Goal: Task Accomplishment & Management: Manage account settings

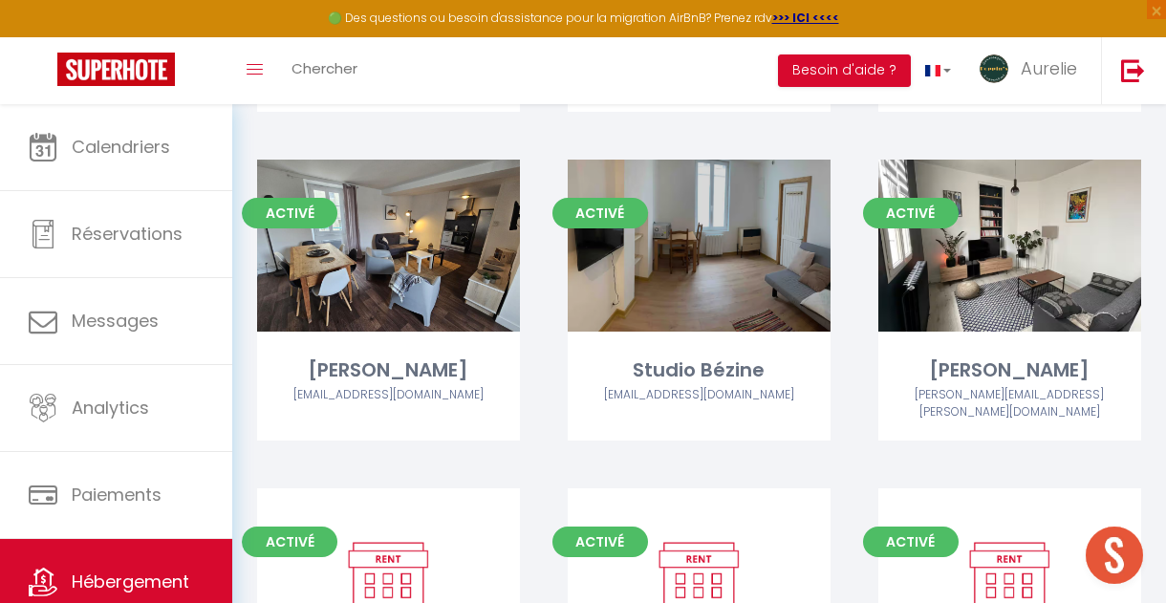
scroll to position [4808, 0]
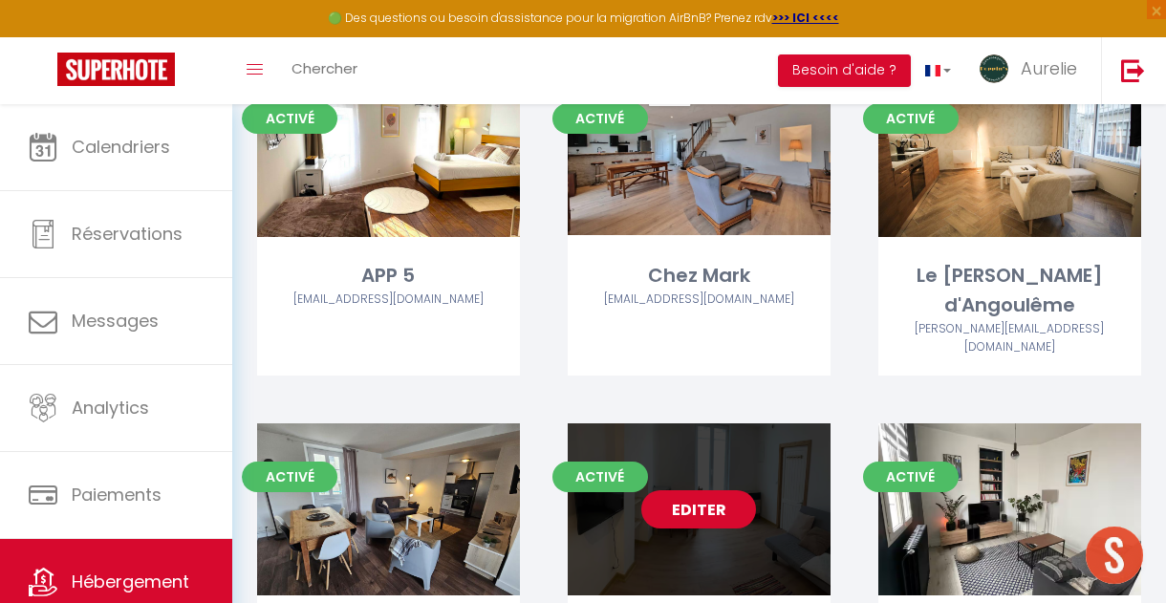
click at [711, 490] on link "Editer" at bounding box center [698, 509] width 115 height 38
select select "3"
select select "2"
select select "1"
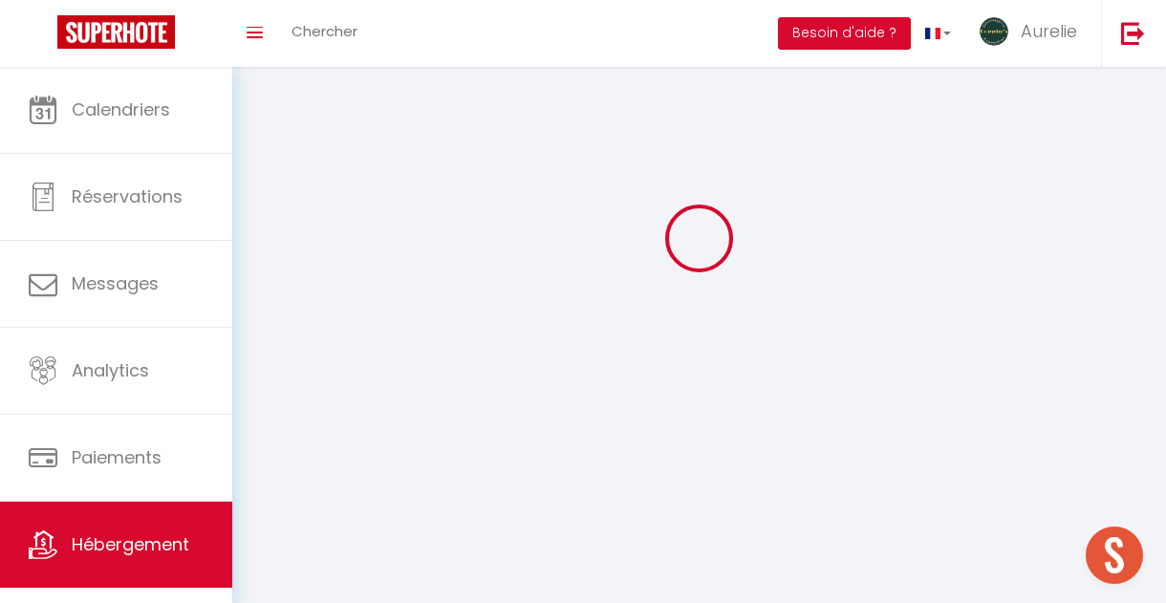
select select
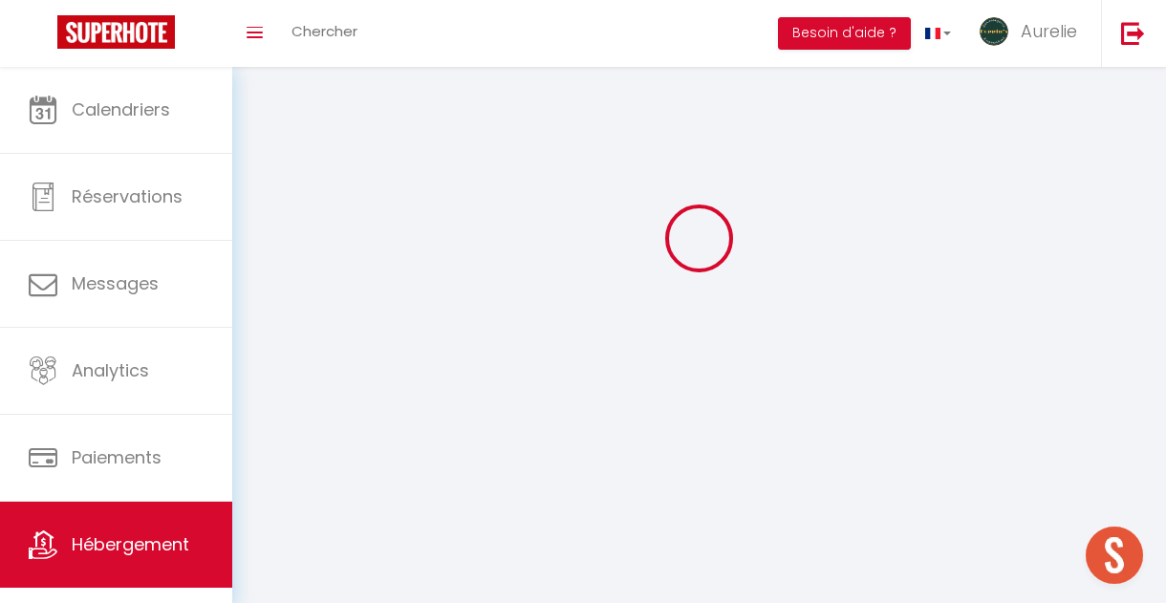
select select
checkbox input "false"
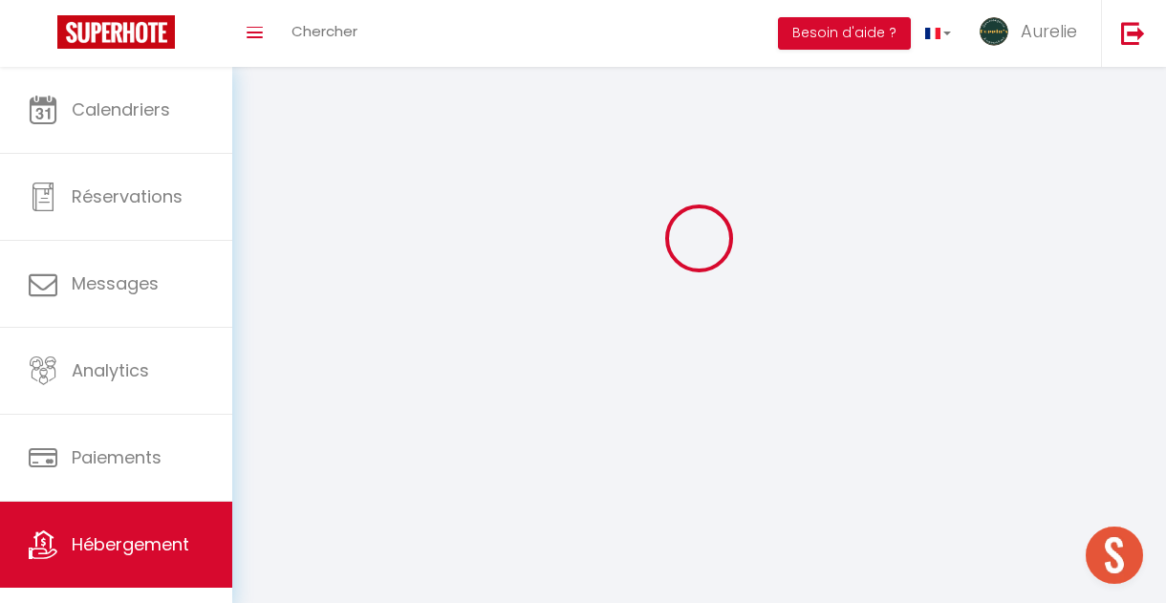
select select
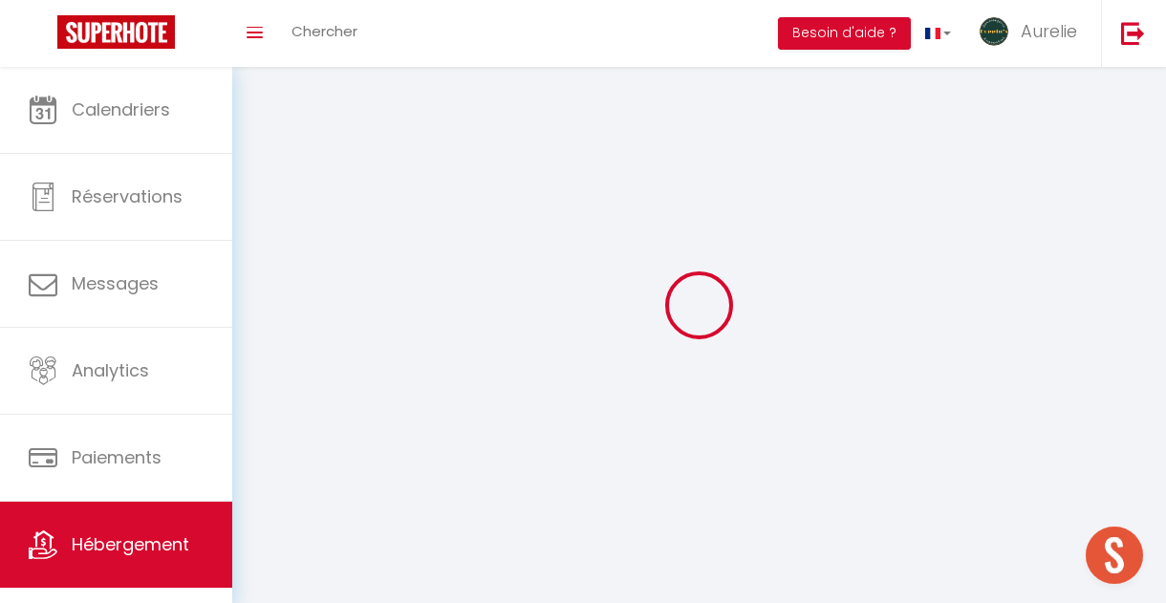
select select
checkbox input "false"
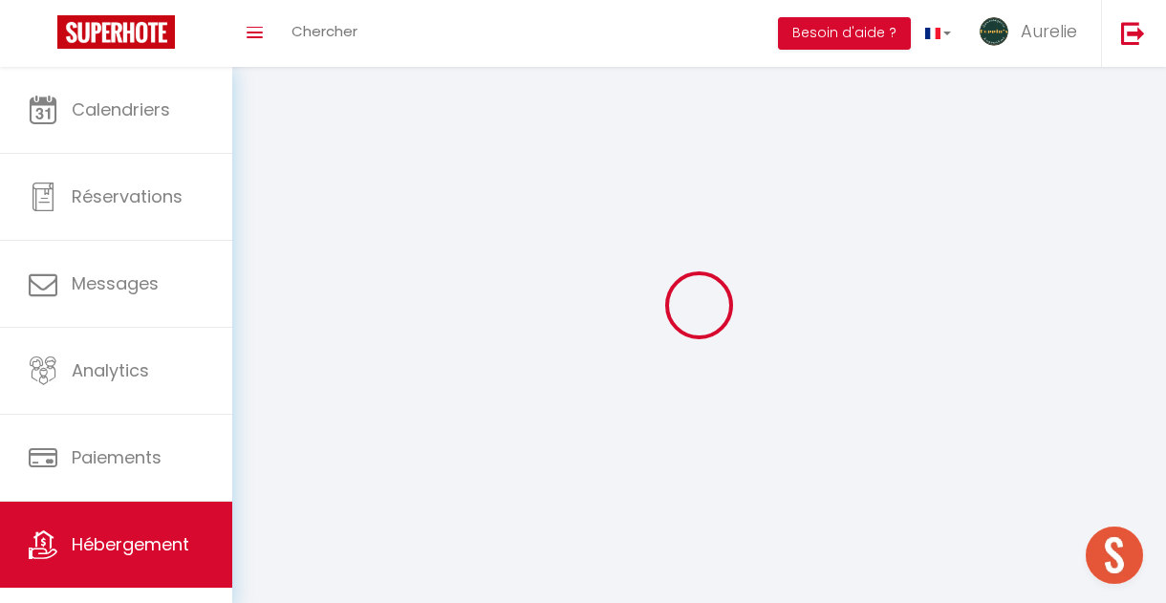
checkbox input "false"
select select
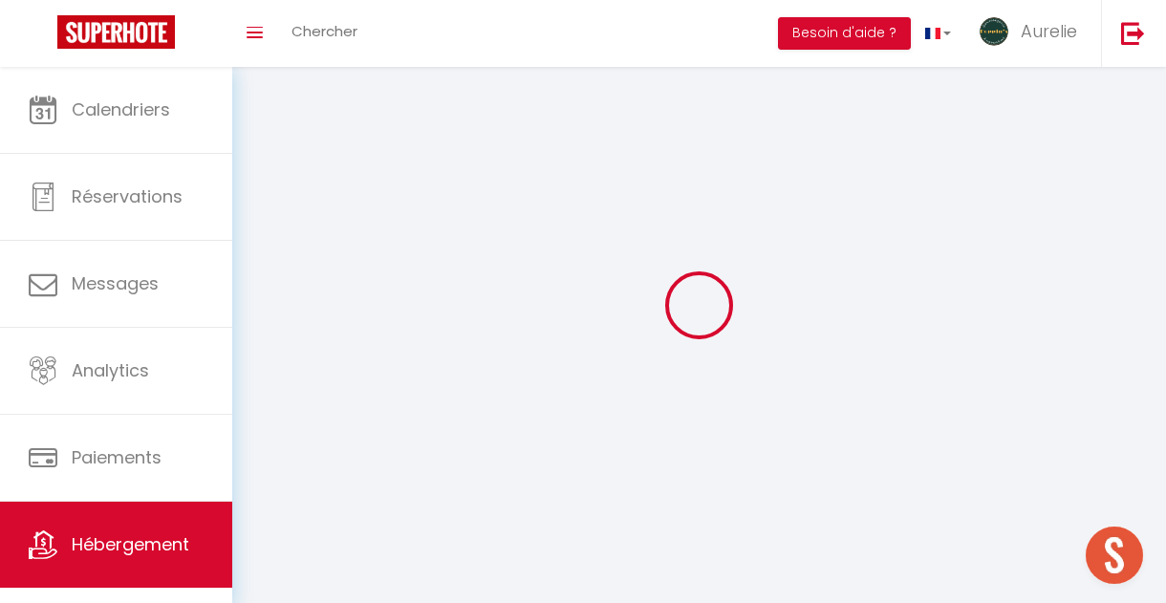
select select
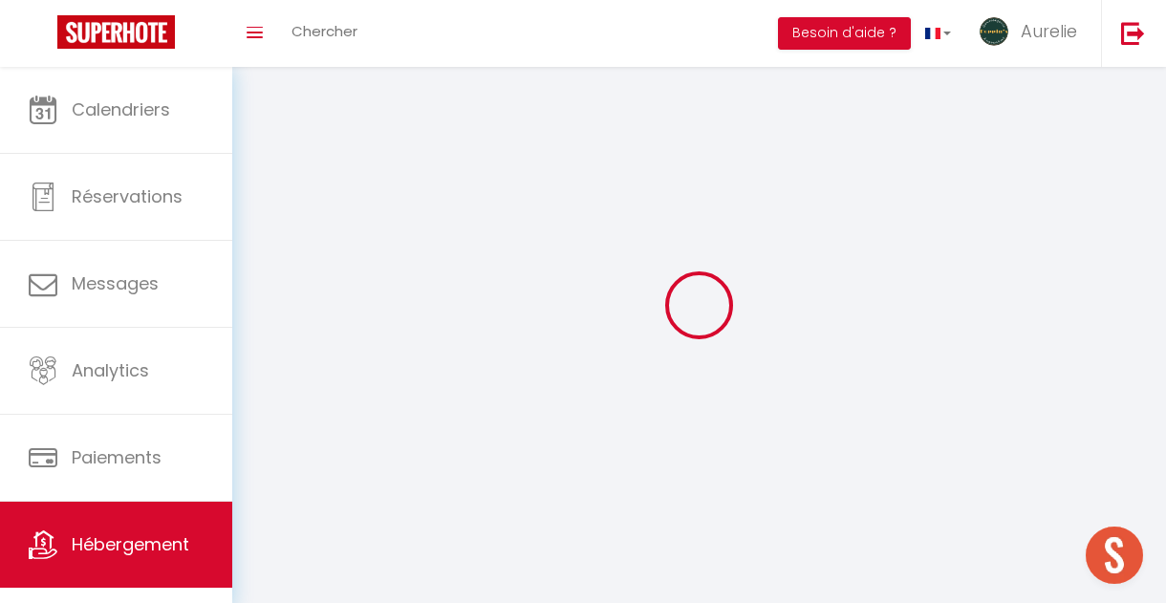
checkbox input "false"
select select
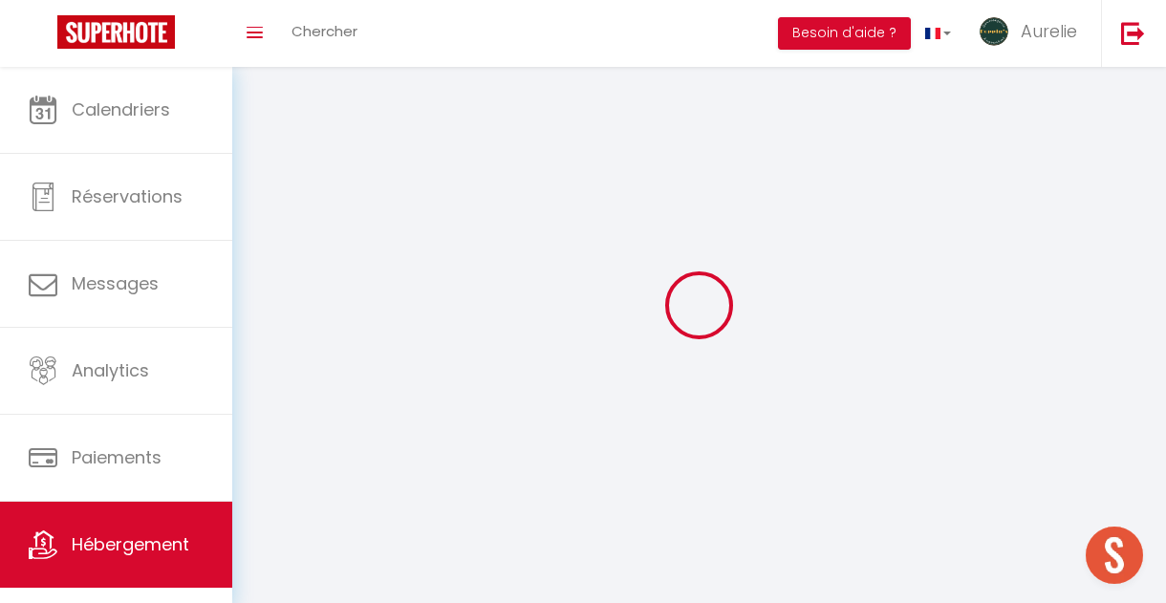
select select
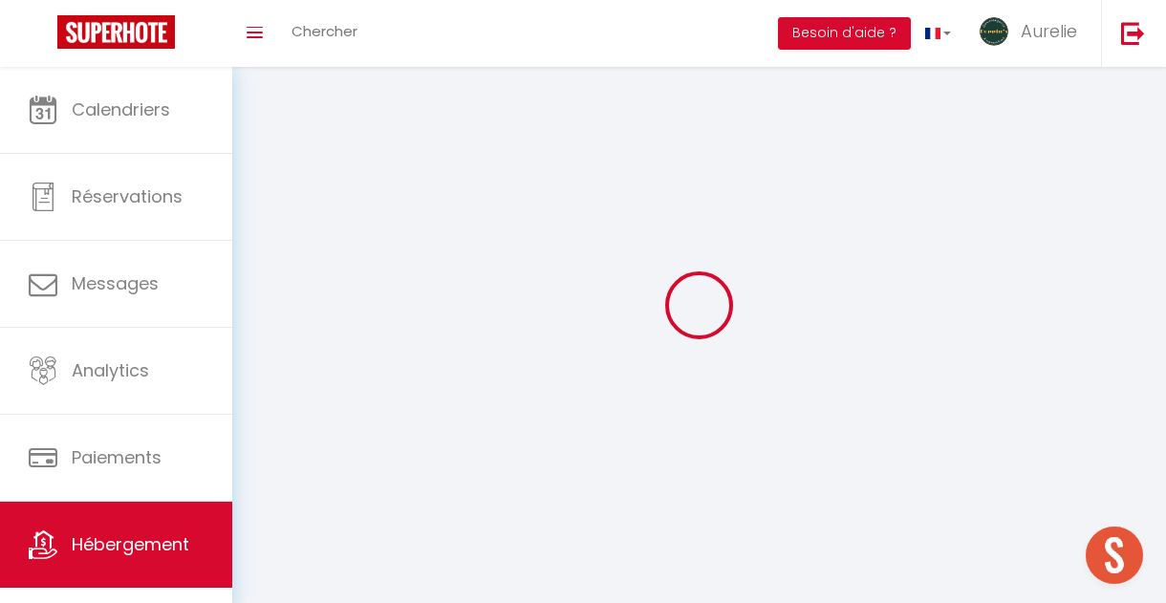
select select
checkbox input "false"
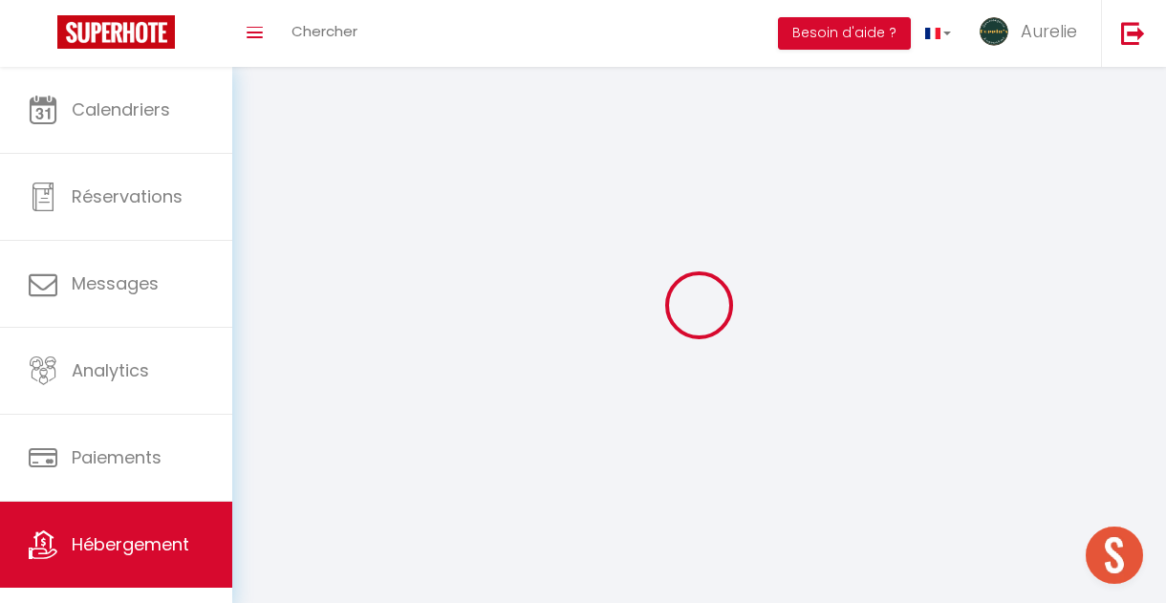
select select
select select "28"
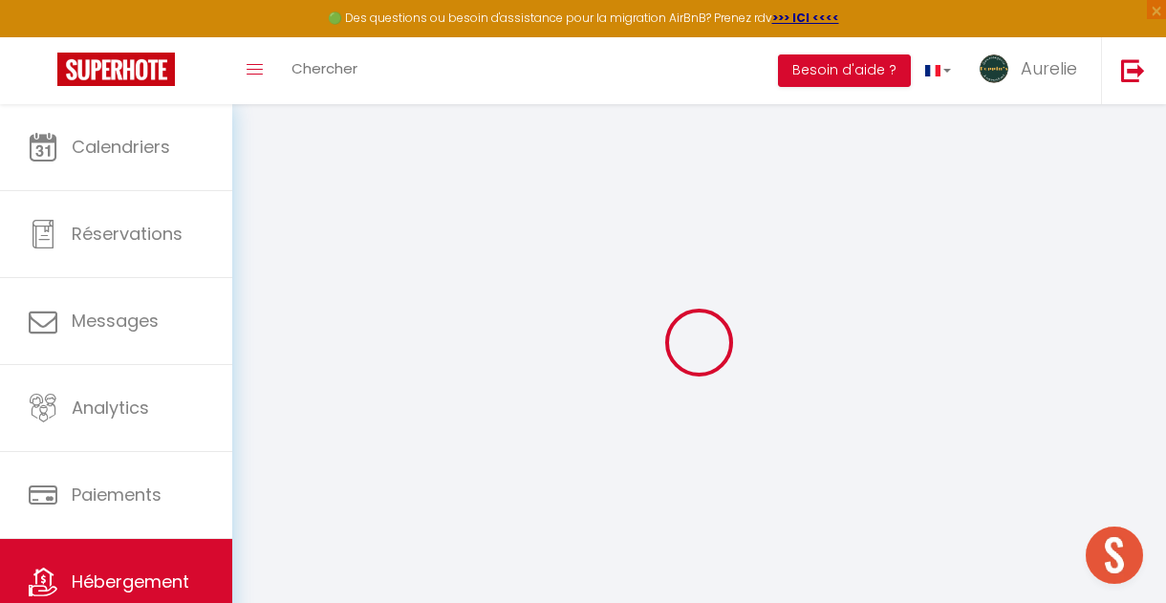
select select
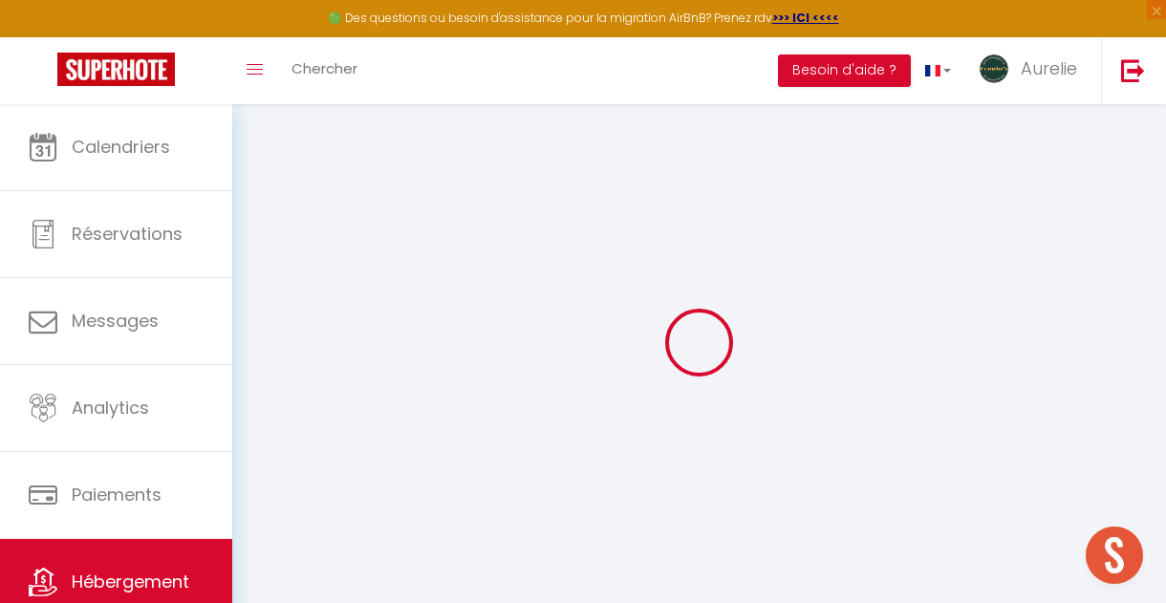
select select
checkbox input "false"
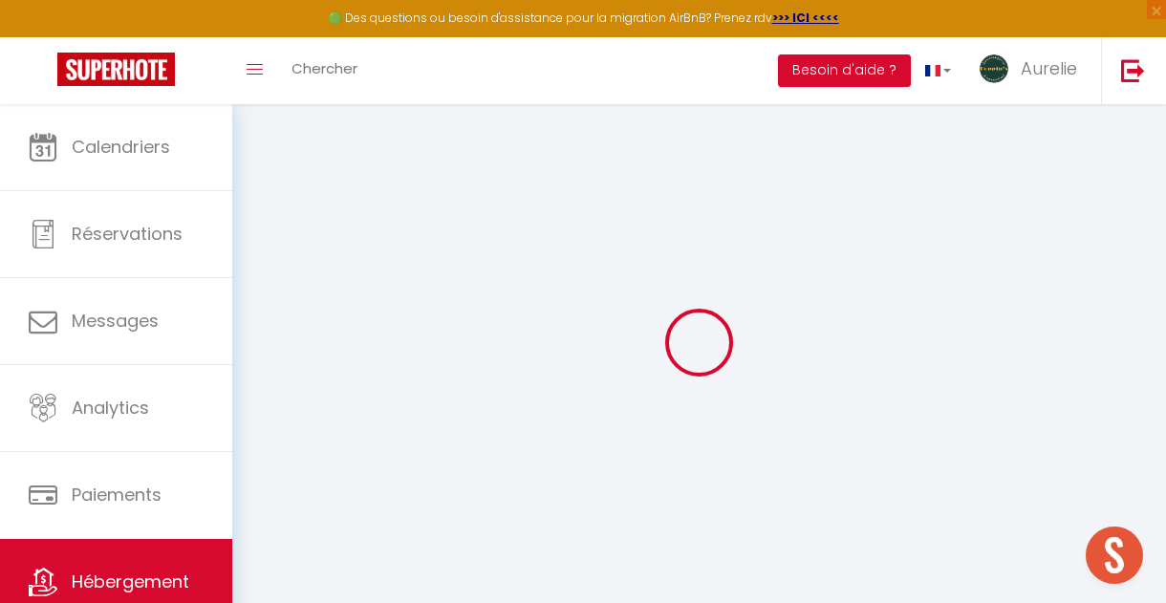
select select
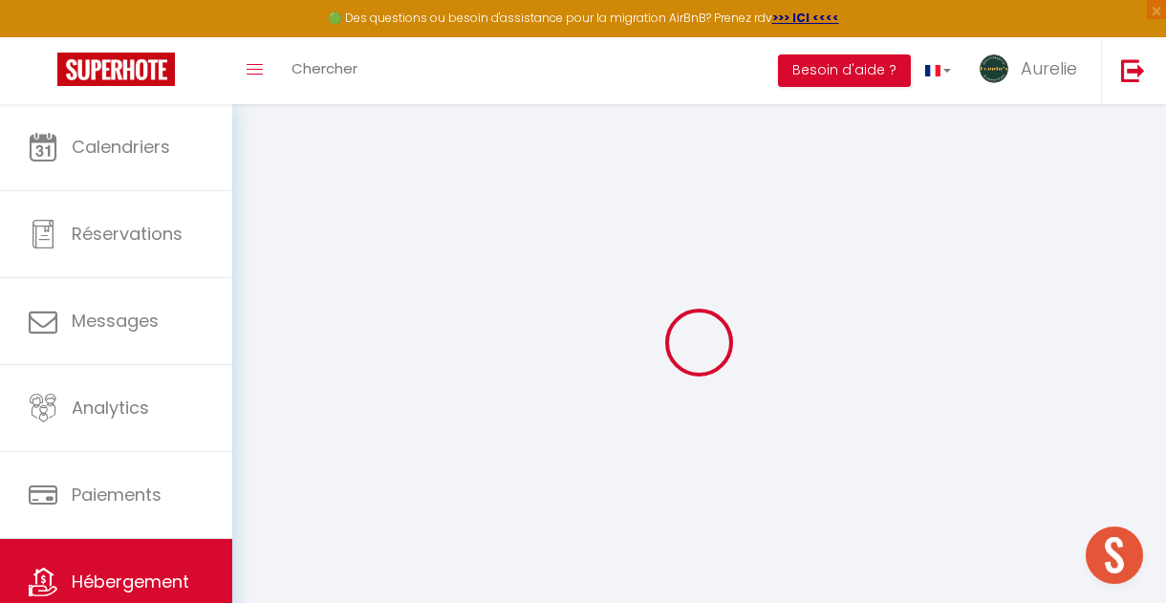
select select
checkbox input "false"
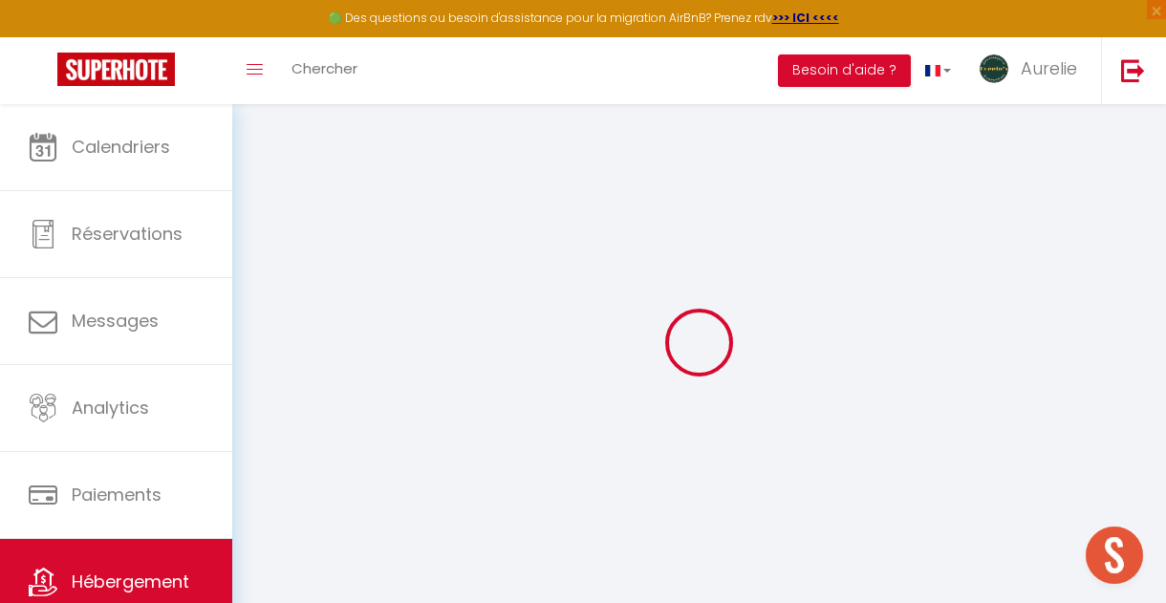
checkbox input "false"
select select
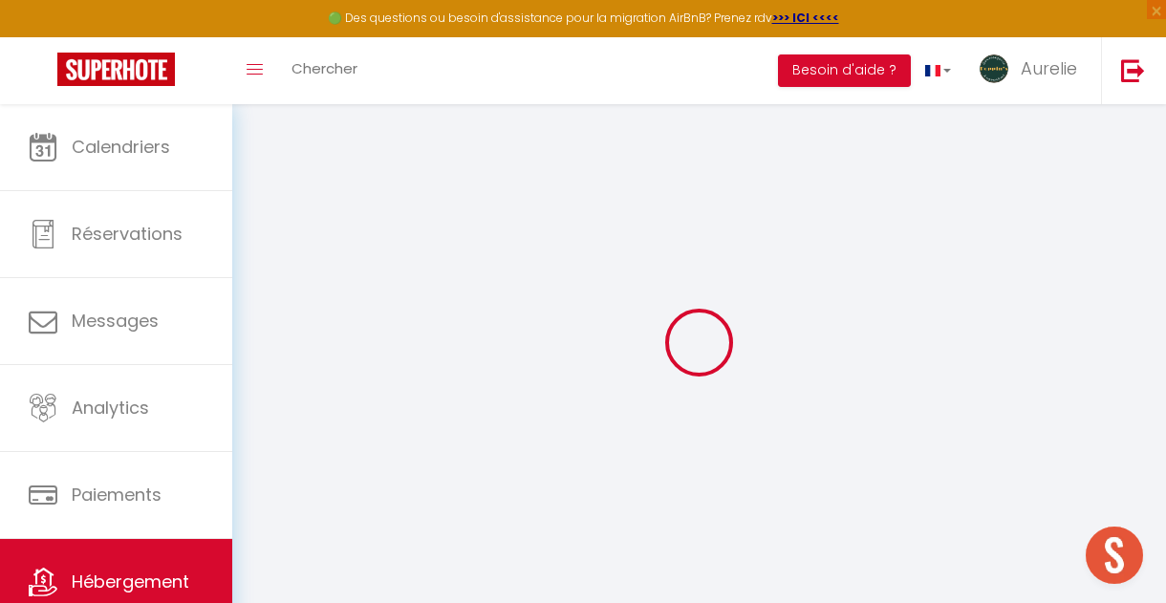
select select
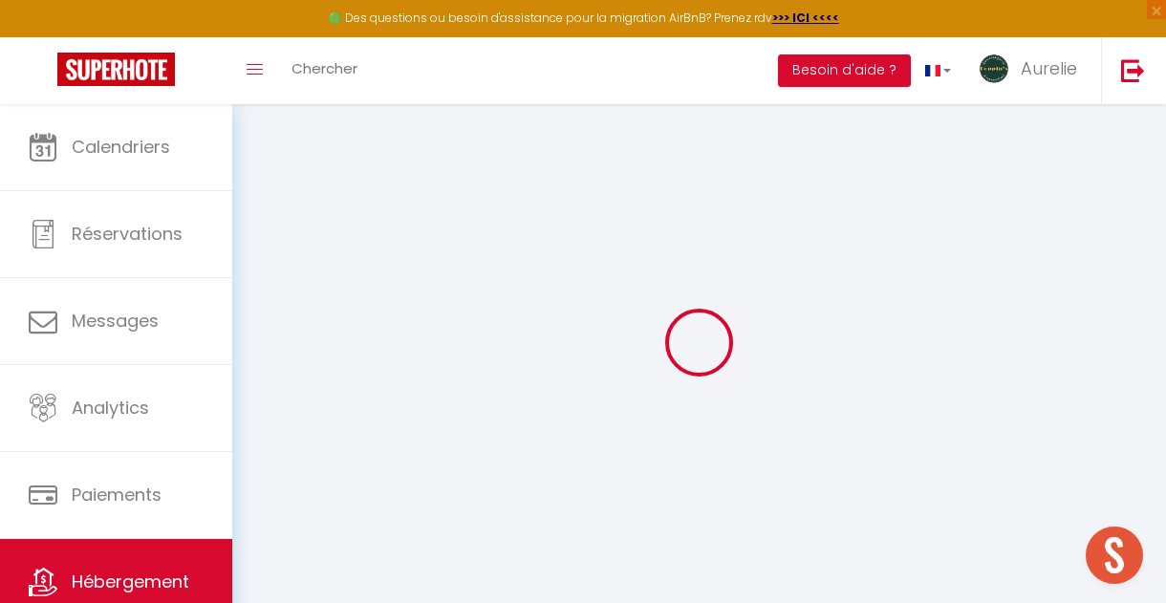
checkbox input "false"
select select
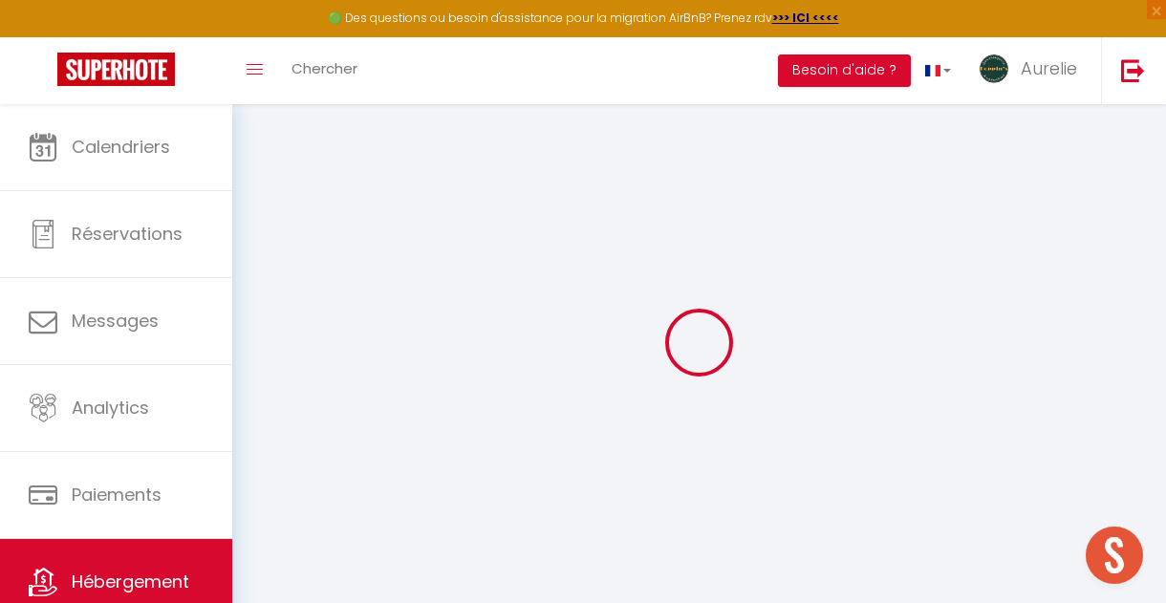
select select
type input "Studio Bézine"
select select "2"
type input "50"
type input "35"
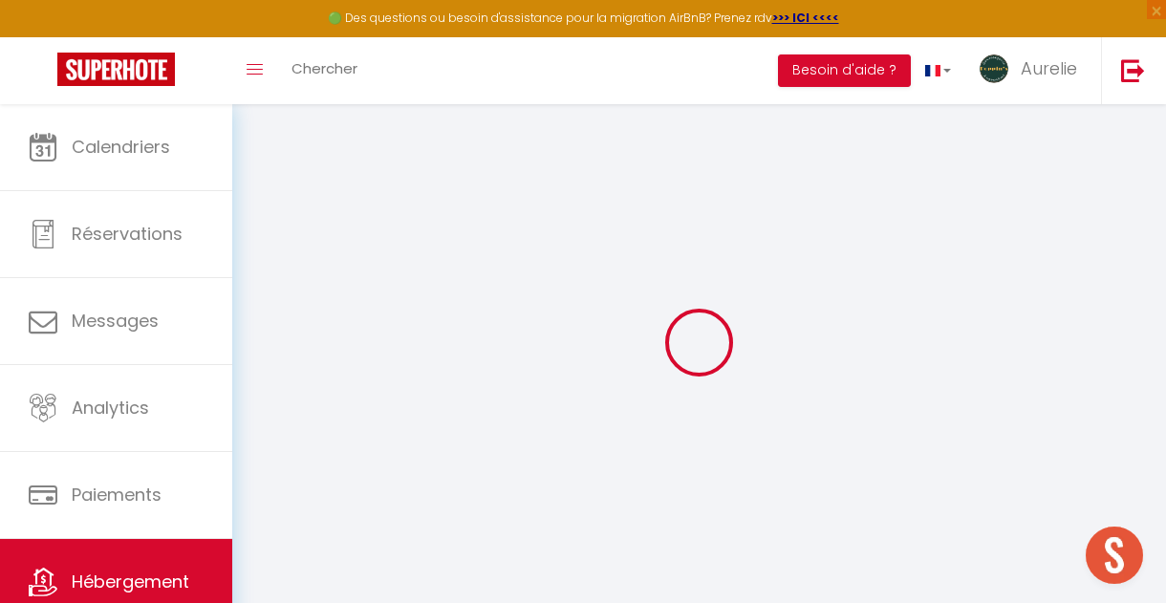
type input "5.5"
type input "0"
select select
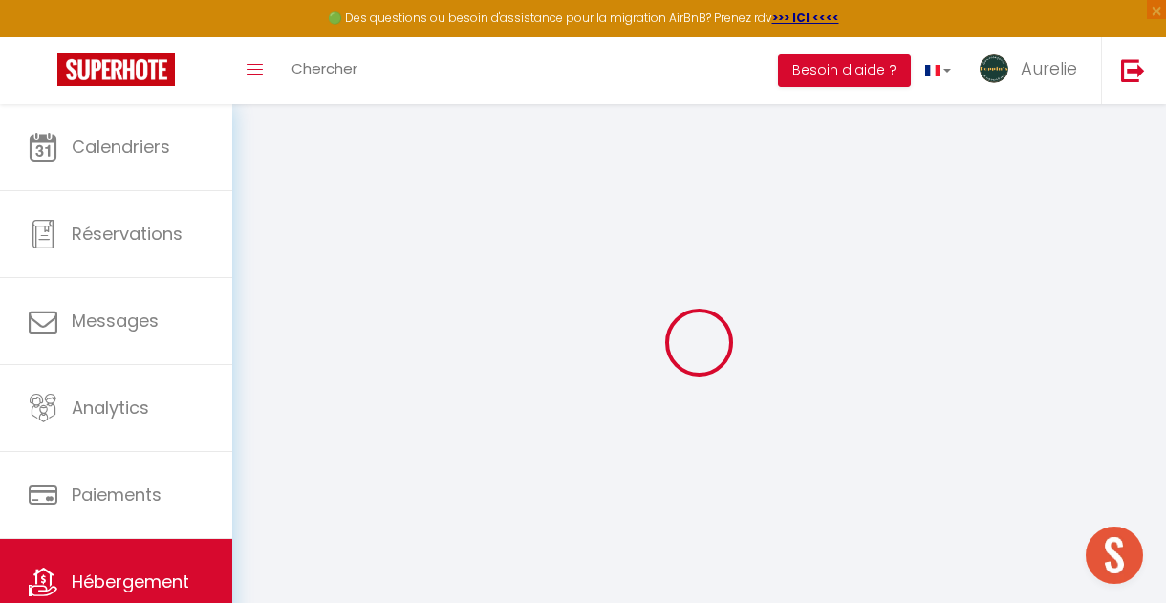
select select
type input "[STREET_ADDRESS]"
type input "16000"
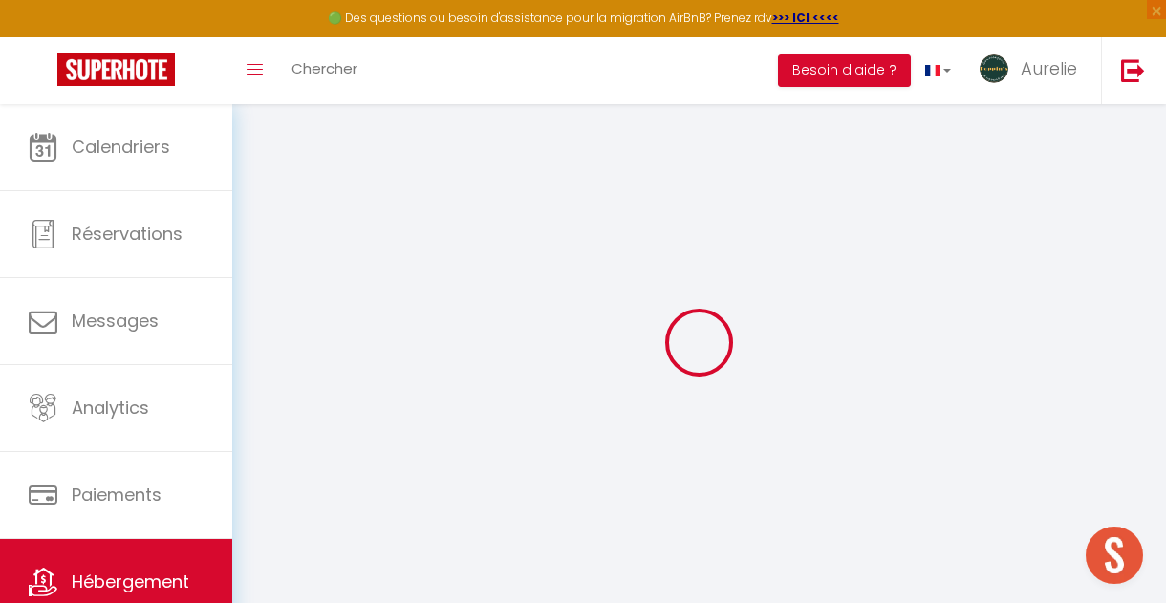
type input "[GEOGRAPHIC_DATA]"
type input "[EMAIL_ADDRESS][DOMAIN_NAME]"
select select
checkbox input "false"
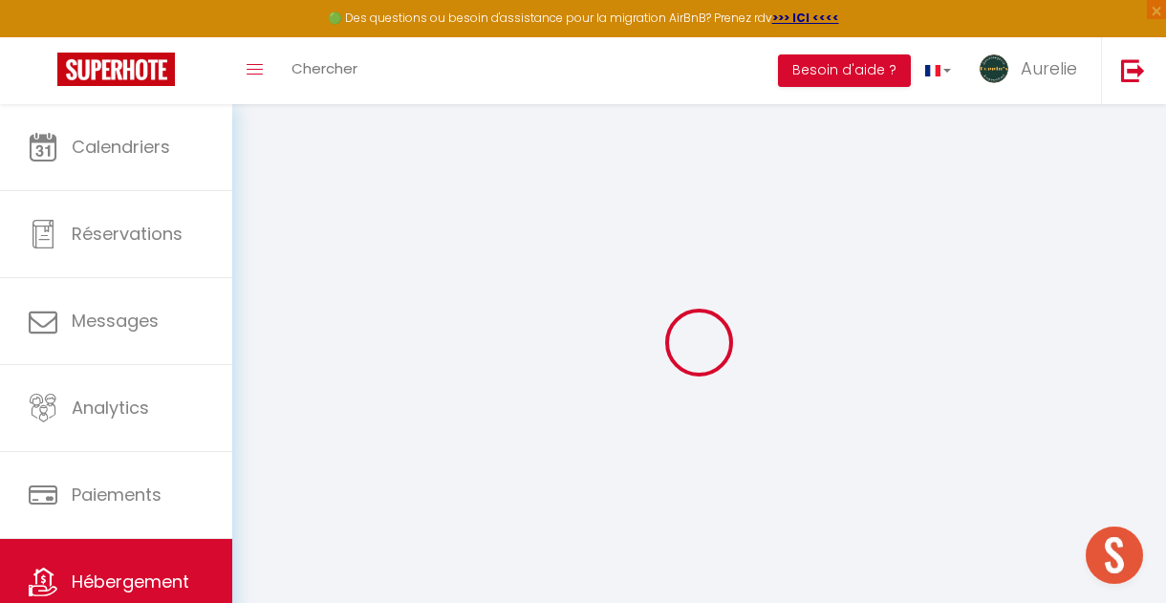
checkbox input "false"
radio input "true"
type input "0"
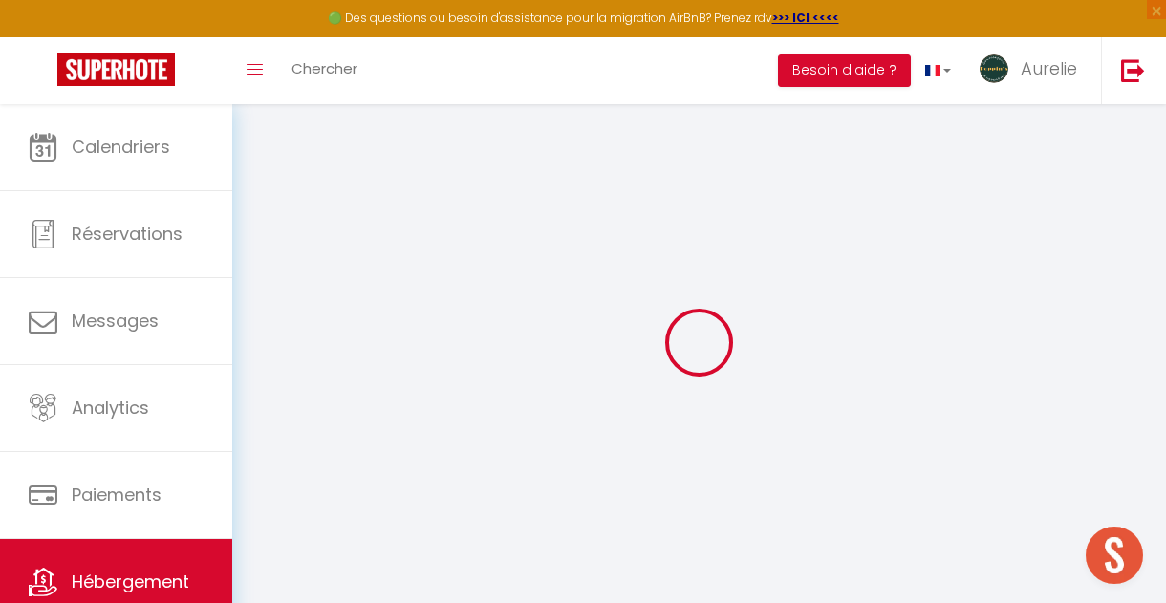
select select
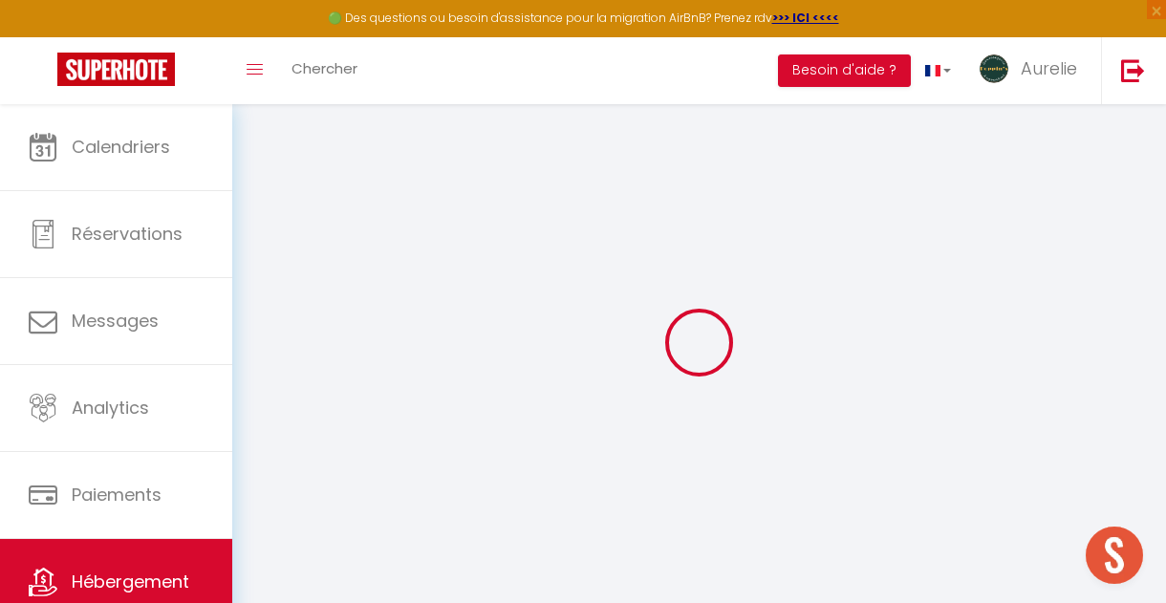
select select
checkbox input "false"
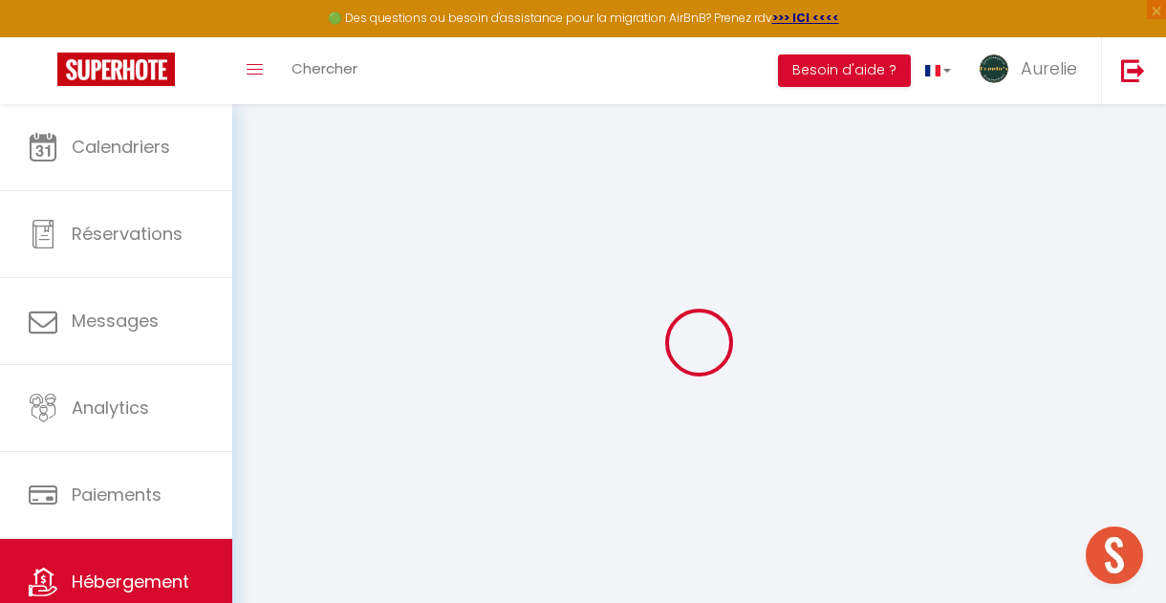
checkbox input "false"
select select
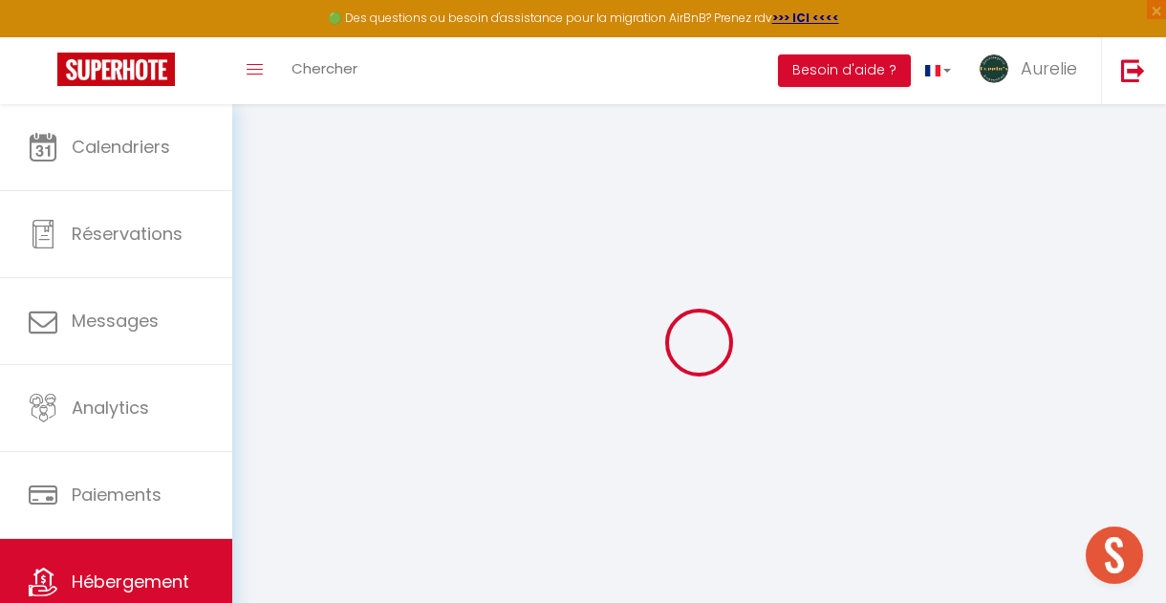
select select
checkbox input "false"
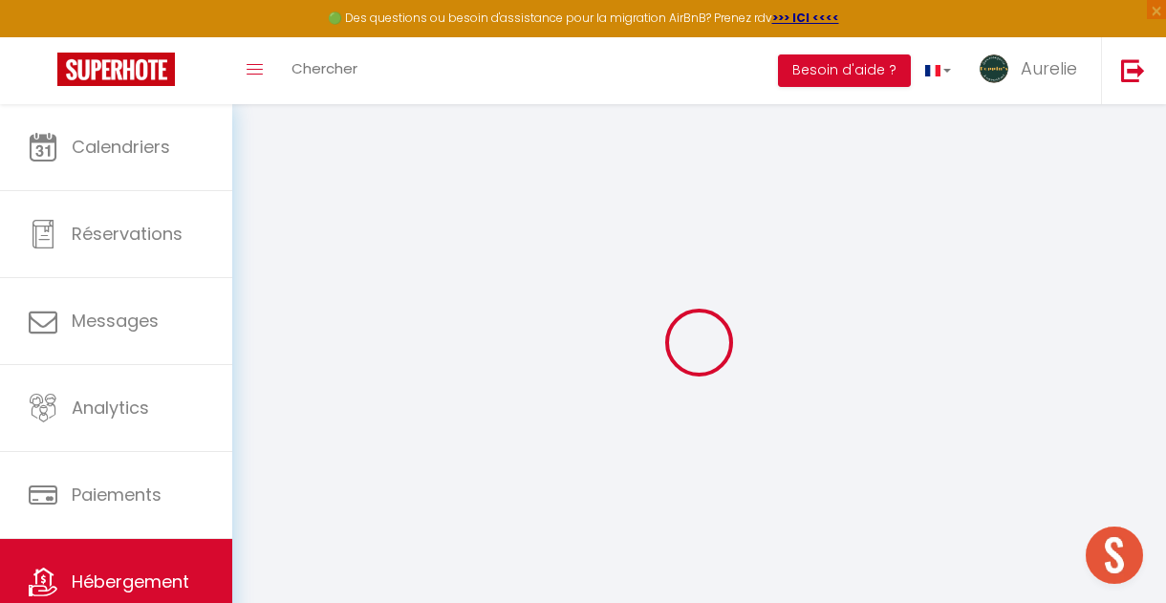
checkbox input "false"
select select
checkbox input "false"
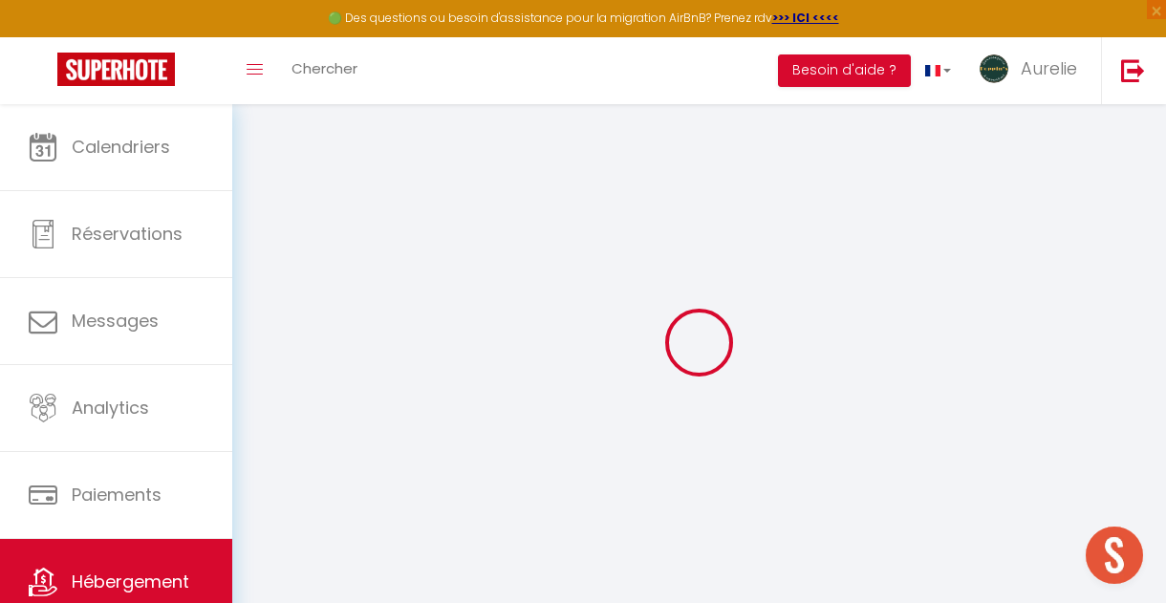
checkbox input "false"
select select "15:00"
select select "23:45"
select select "10:00"
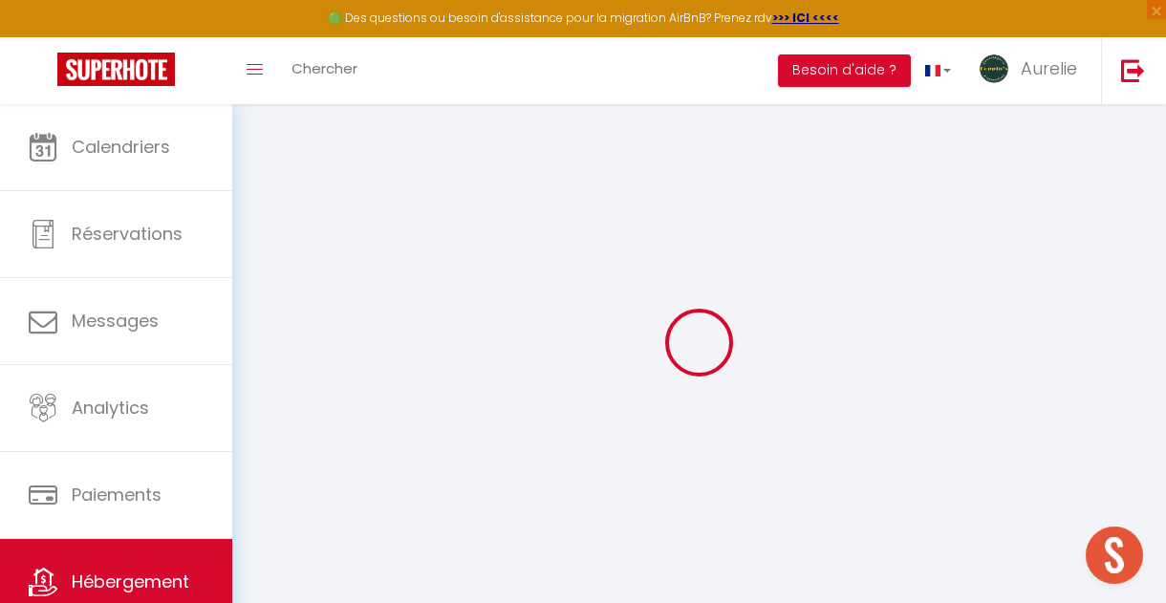
select select "30"
select select "120"
select select "19:00"
select select
checkbox input "false"
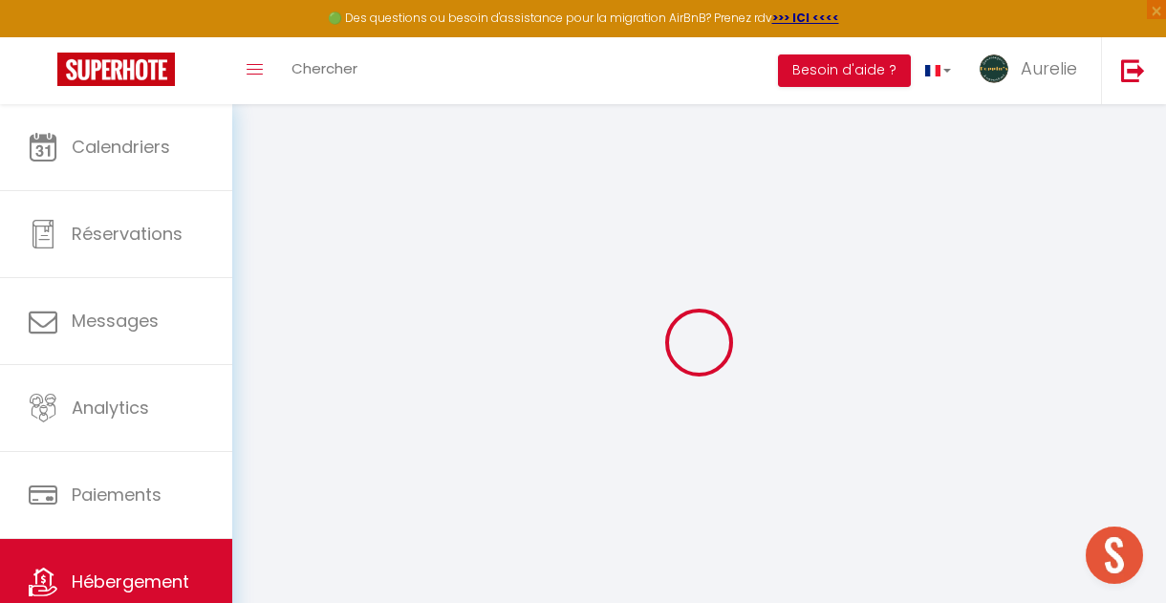
checkbox input "false"
select select
checkbox input "false"
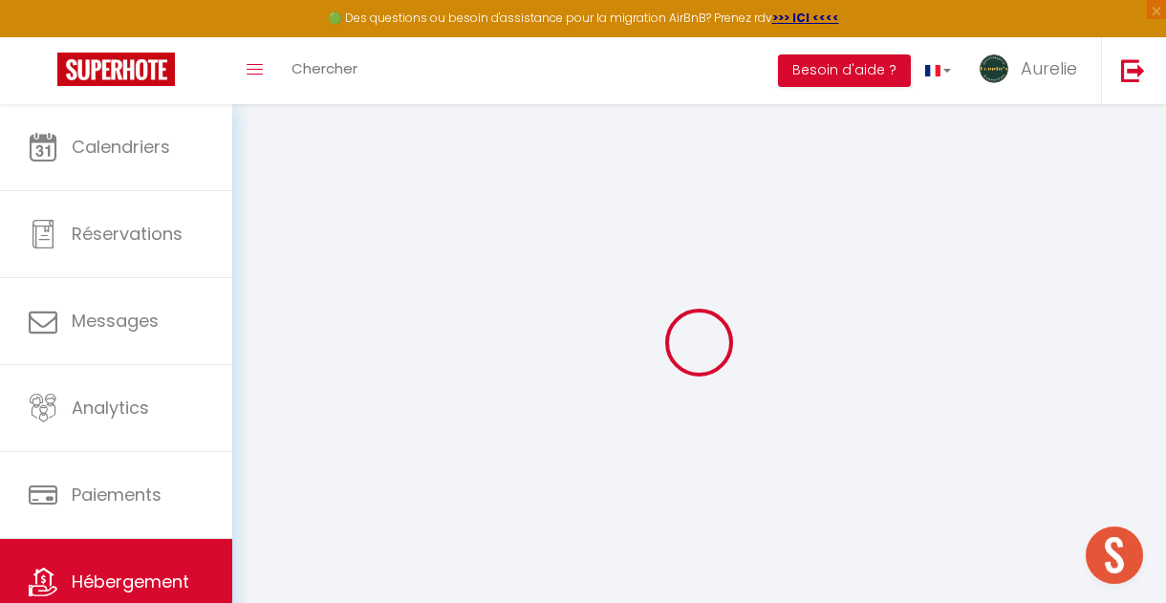
checkbox input "false"
select select
checkbox input "false"
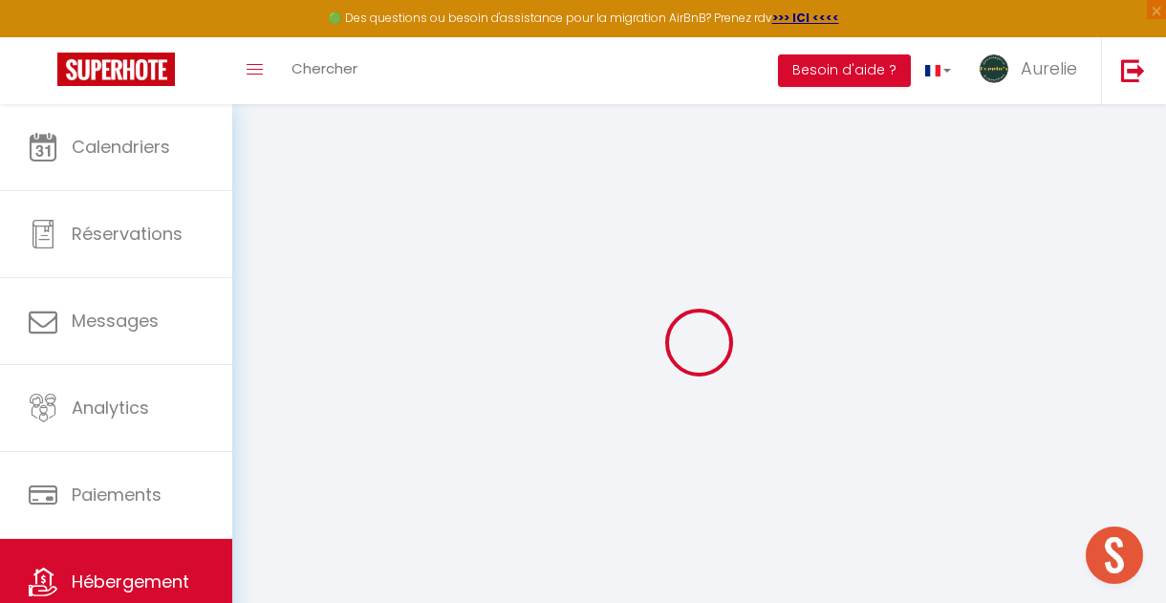
checkbox input "false"
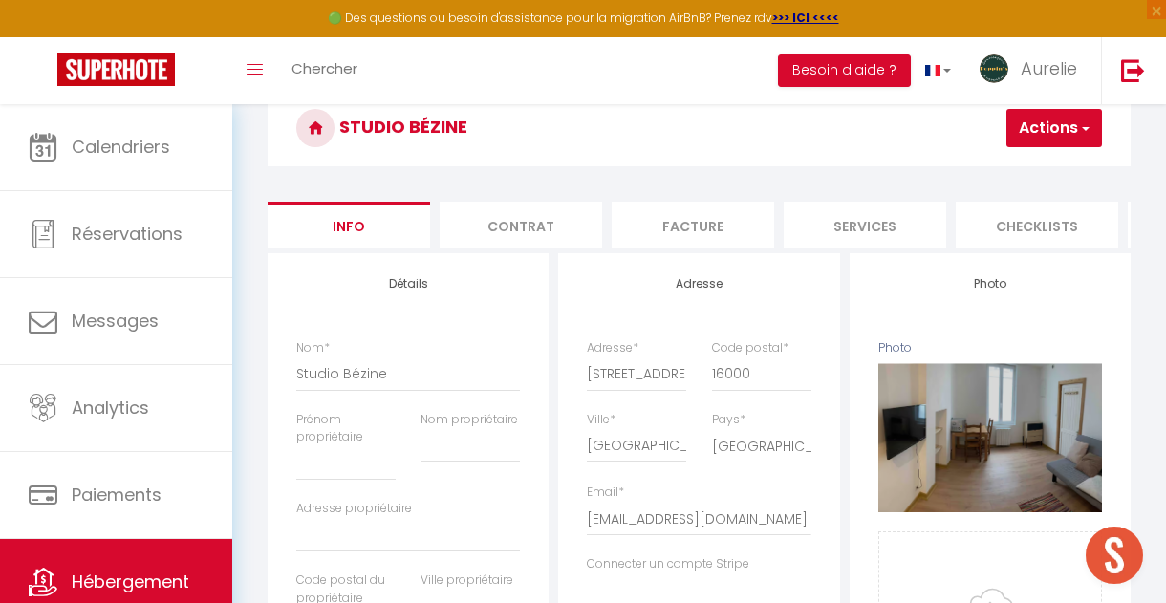
scroll to position [141, 0]
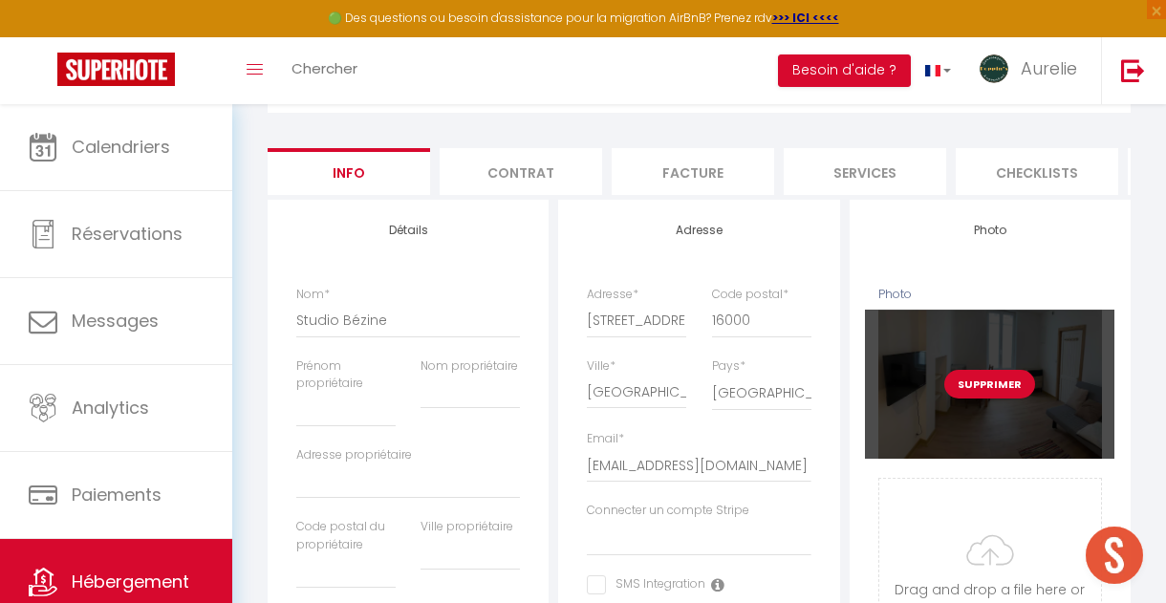
click at [970, 381] on button "Supprimer" at bounding box center [989, 384] width 91 height 29
select select
checkbox input "false"
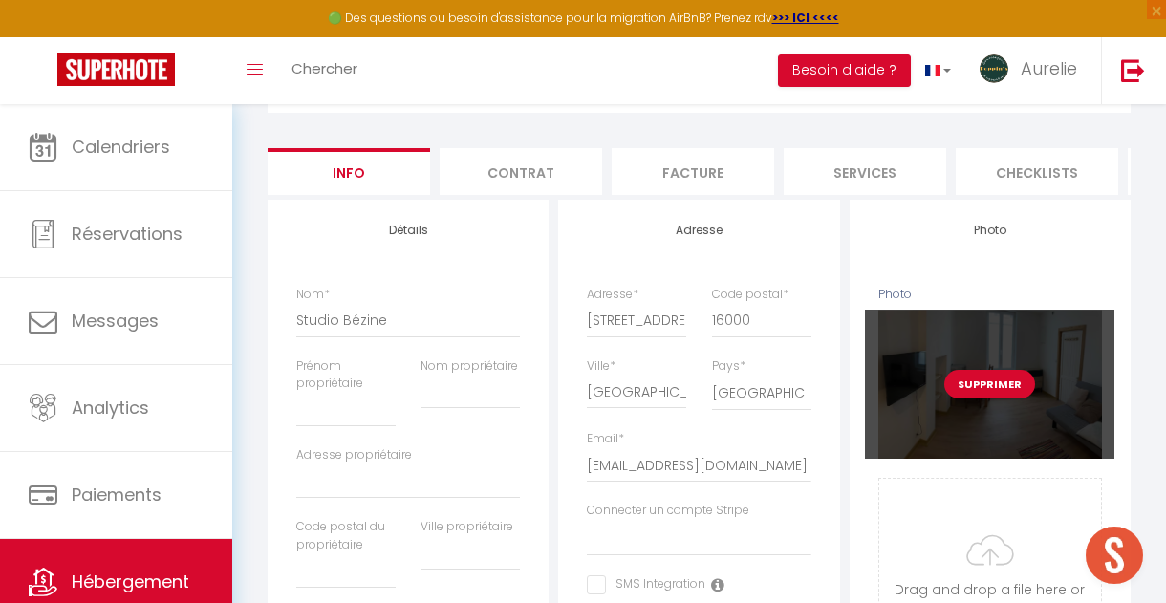
checkbox input "false"
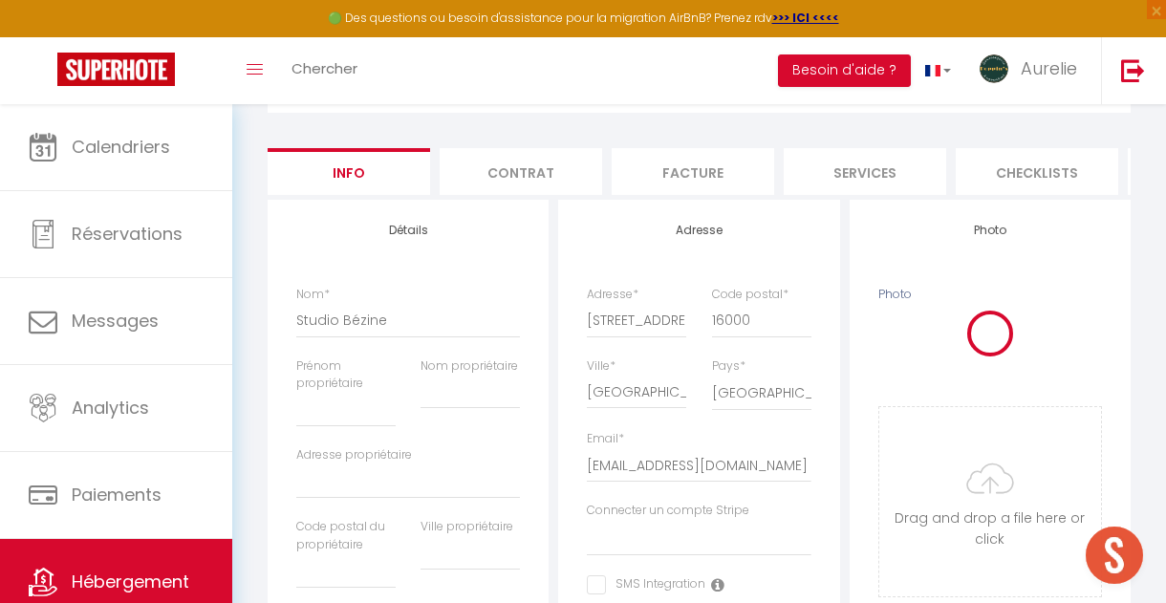
select select
checkbox input "false"
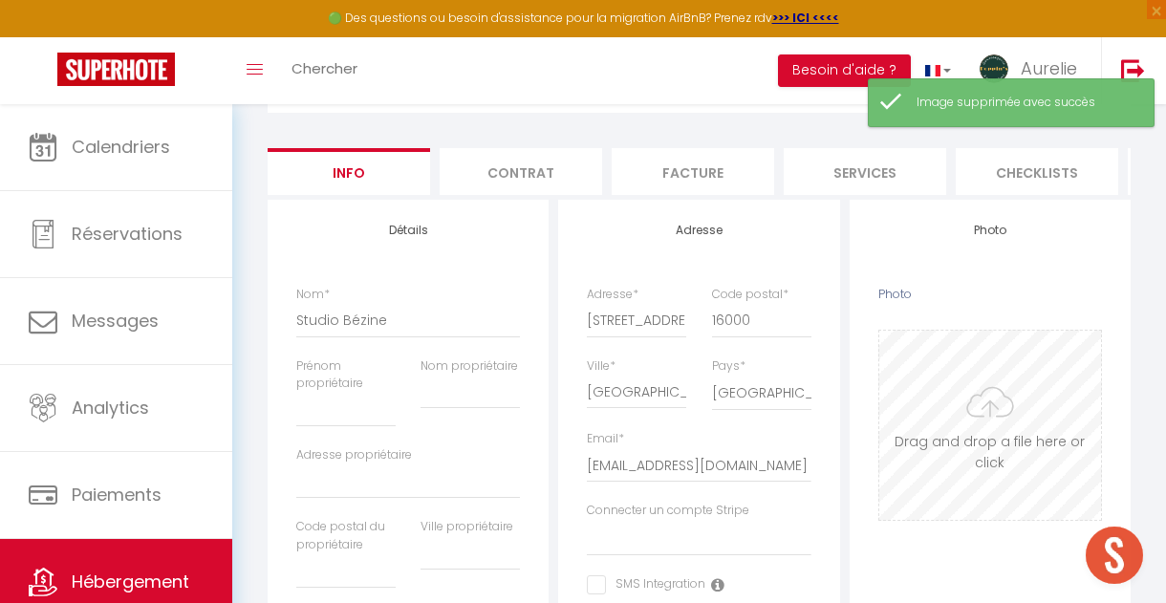
click at [982, 422] on input "Photo" at bounding box center [990, 425] width 222 height 189
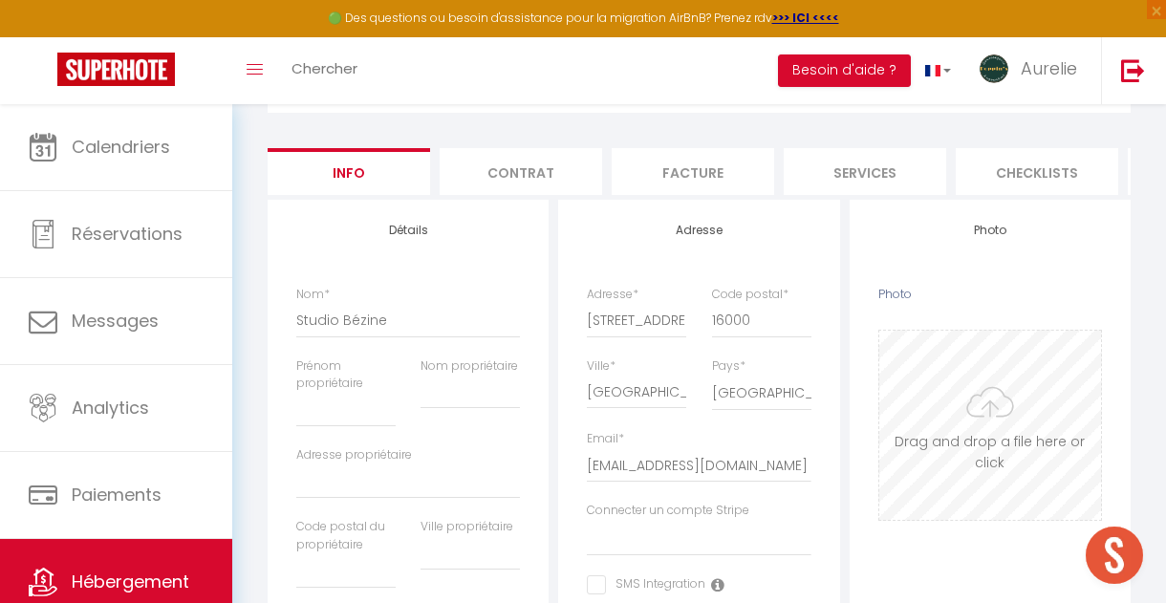
type input "C:\fakepath\WhatsApp Image [DATE] 19.00.10(8).jpeg"
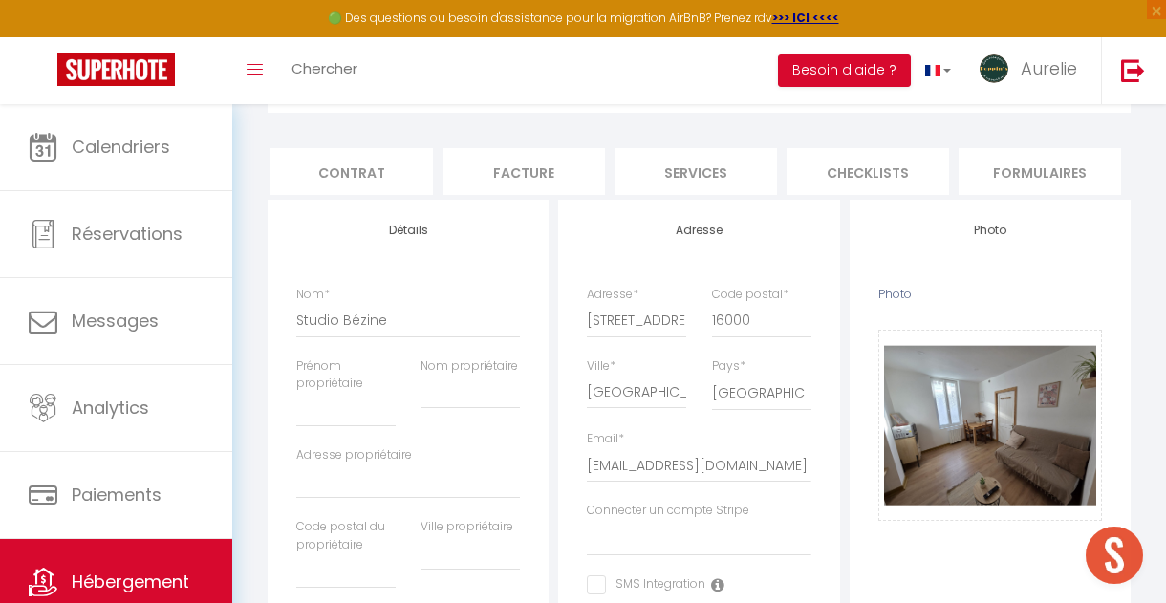
scroll to position [0, 290]
click at [1057, 166] on li "Plateformes" at bounding box center [1090, 171] width 162 height 47
select select
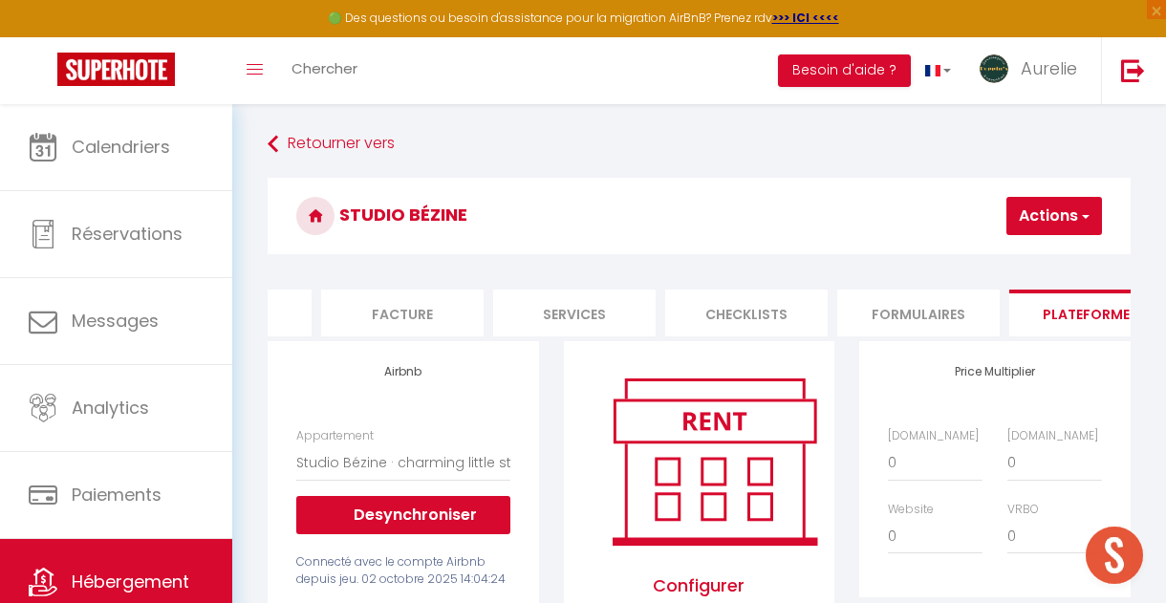
click at [1056, 217] on button "Actions" at bounding box center [1054, 216] width 96 height 38
click at [1010, 261] on link "Enregistrer" at bounding box center [1025, 258] width 151 height 25
select select "well_reviewed_guests"
select select "EUR"
select select
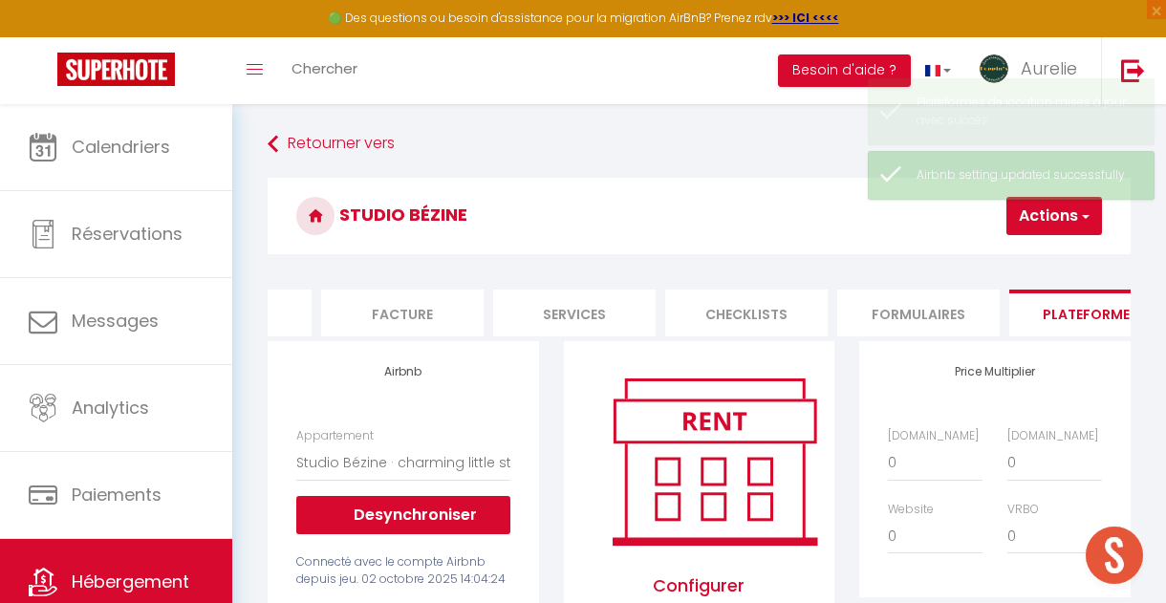
scroll to position [0, 290]
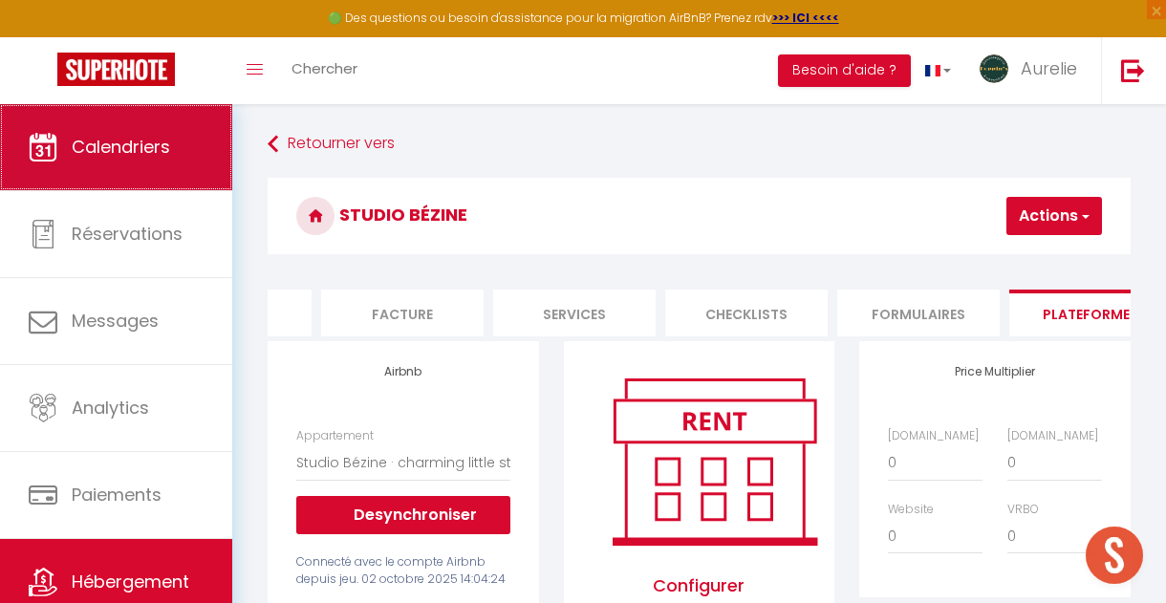
click at [168, 126] on link "Calendriers" at bounding box center [116, 147] width 232 height 86
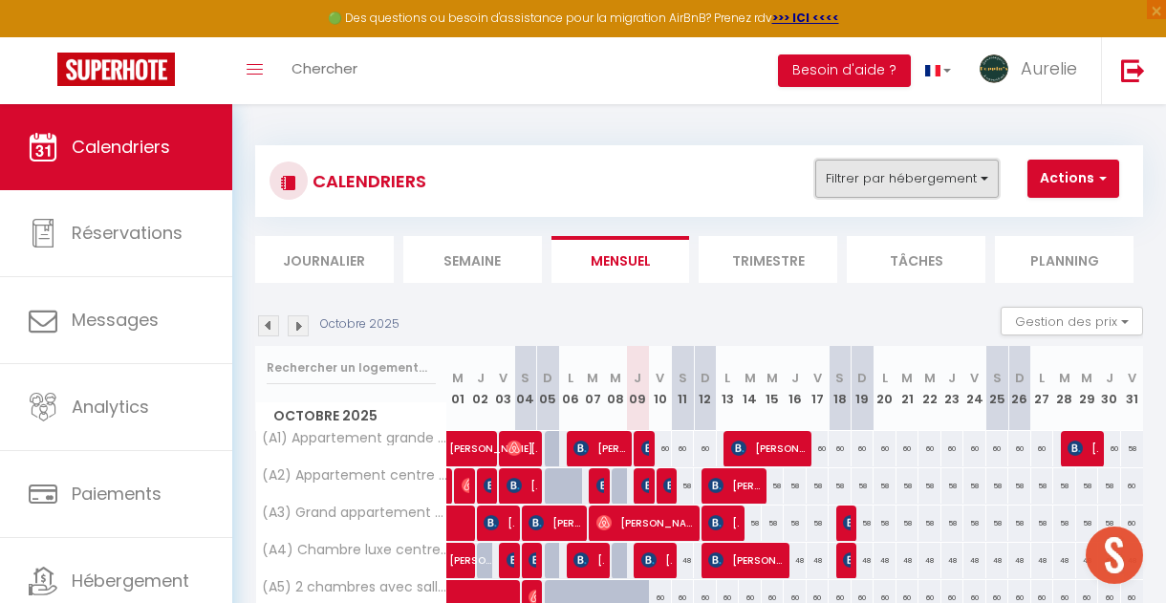
click at [866, 171] on button "Filtrer par hébergement" at bounding box center [906, 179] width 183 height 38
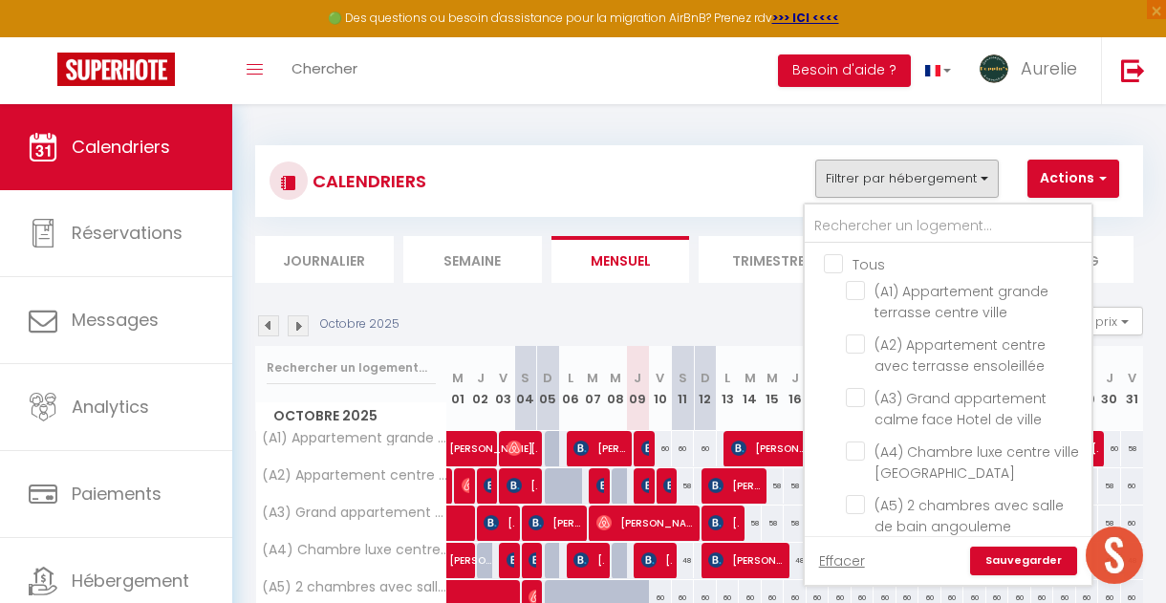
click at [844, 257] on input "Tous" at bounding box center [967, 262] width 287 height 19
checkbox input "true"
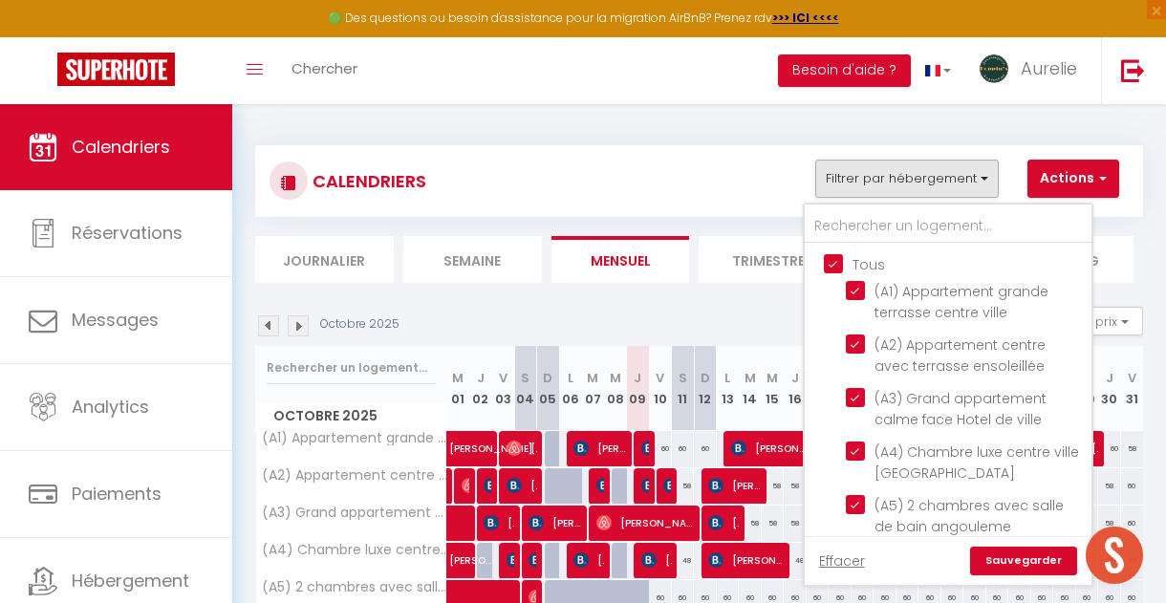
checkbox input "true"
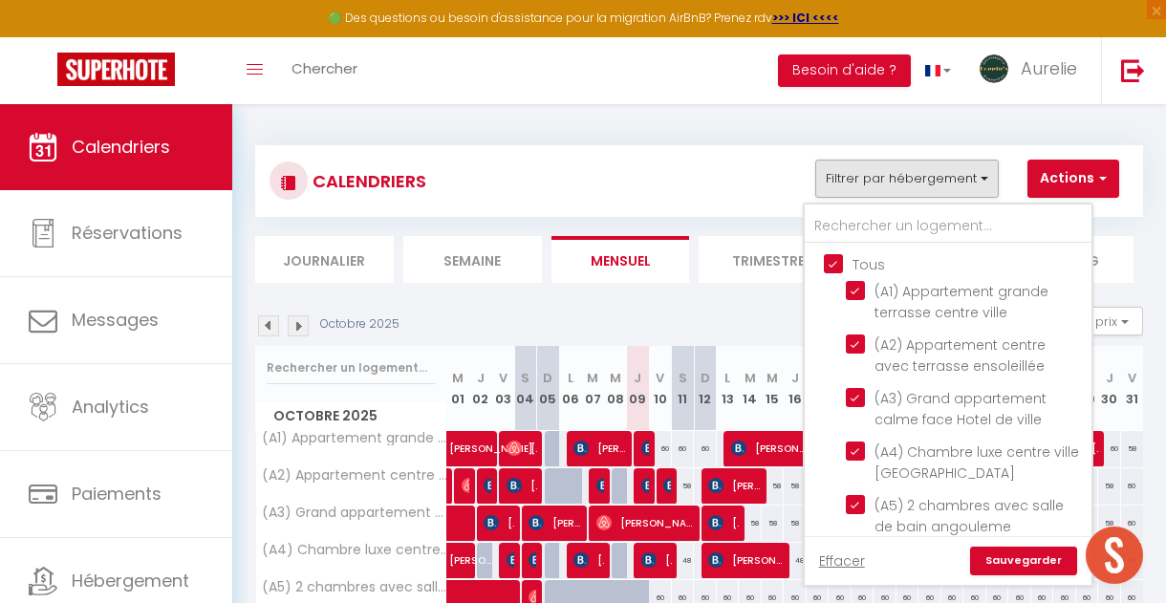
checkbox input "true"
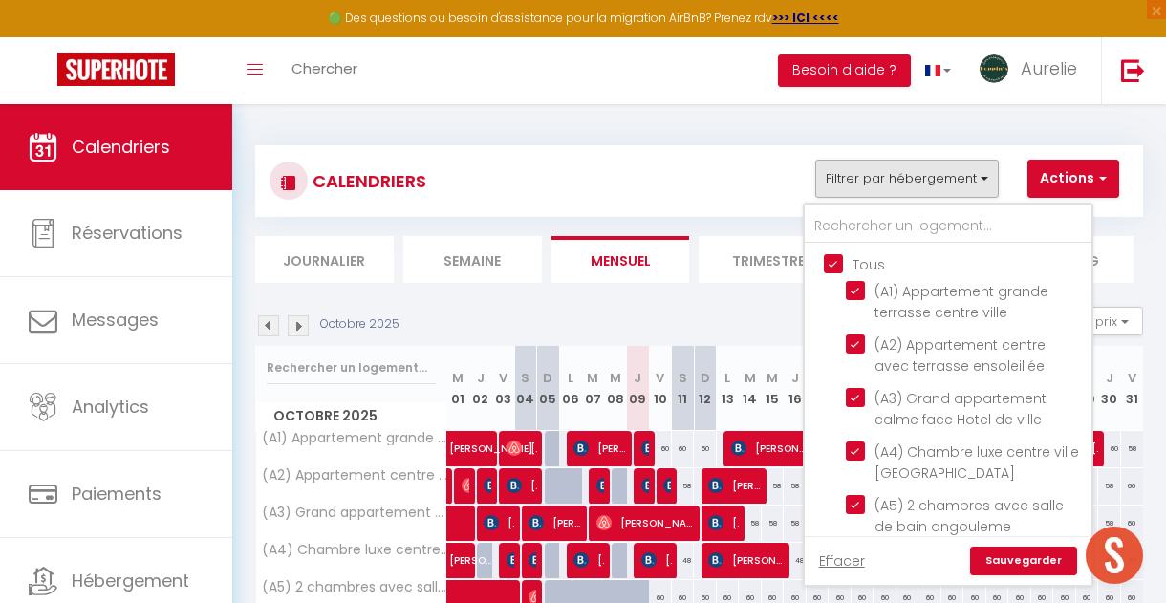
checkbox input "true"
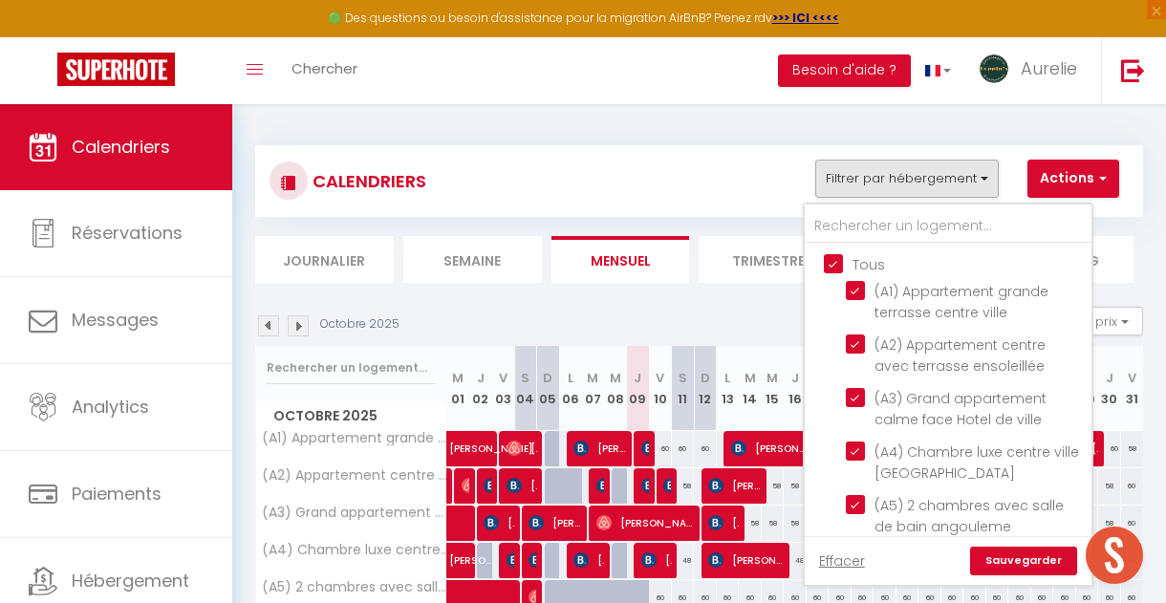
checkbox input "true"
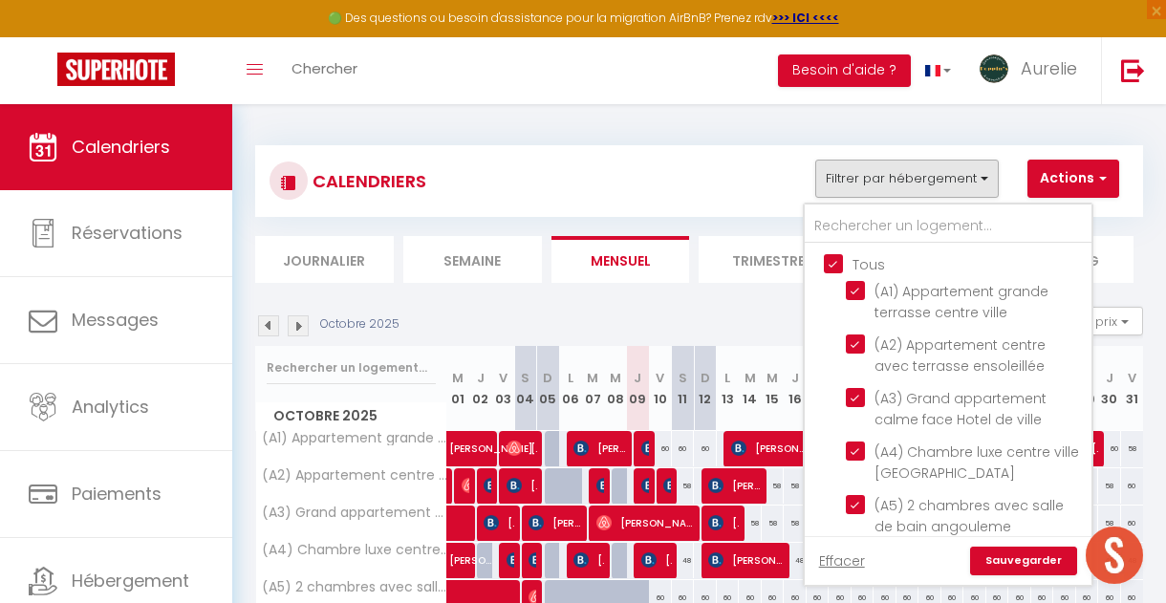
click at [843, 258] on input "Tous" at bounding box center [967, 262] width 287 height 19
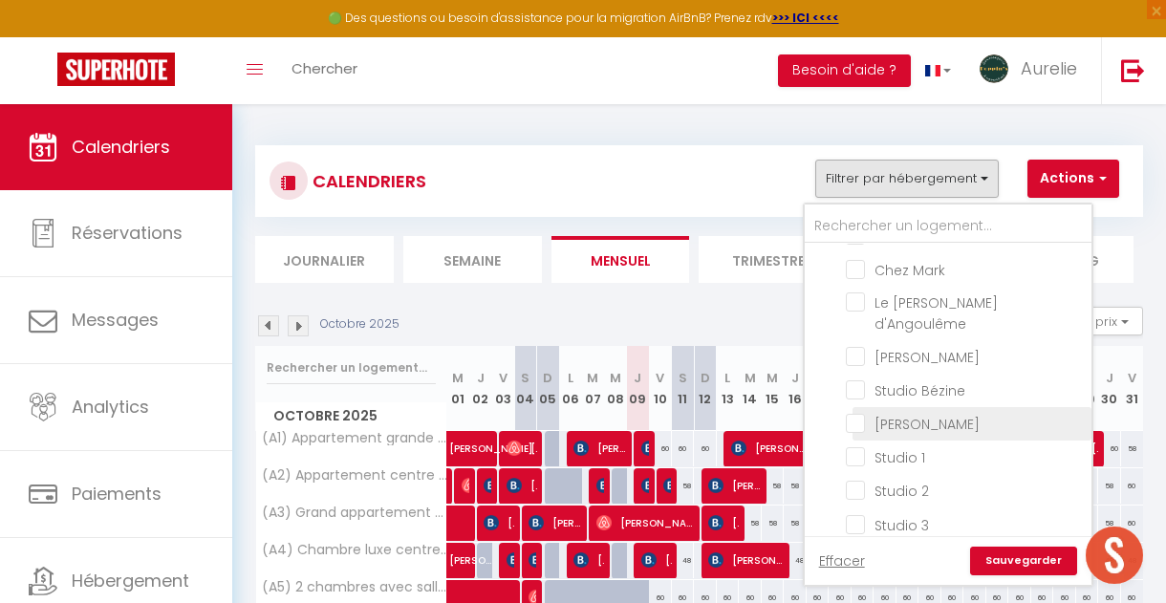
scroll to position [1726, 0]
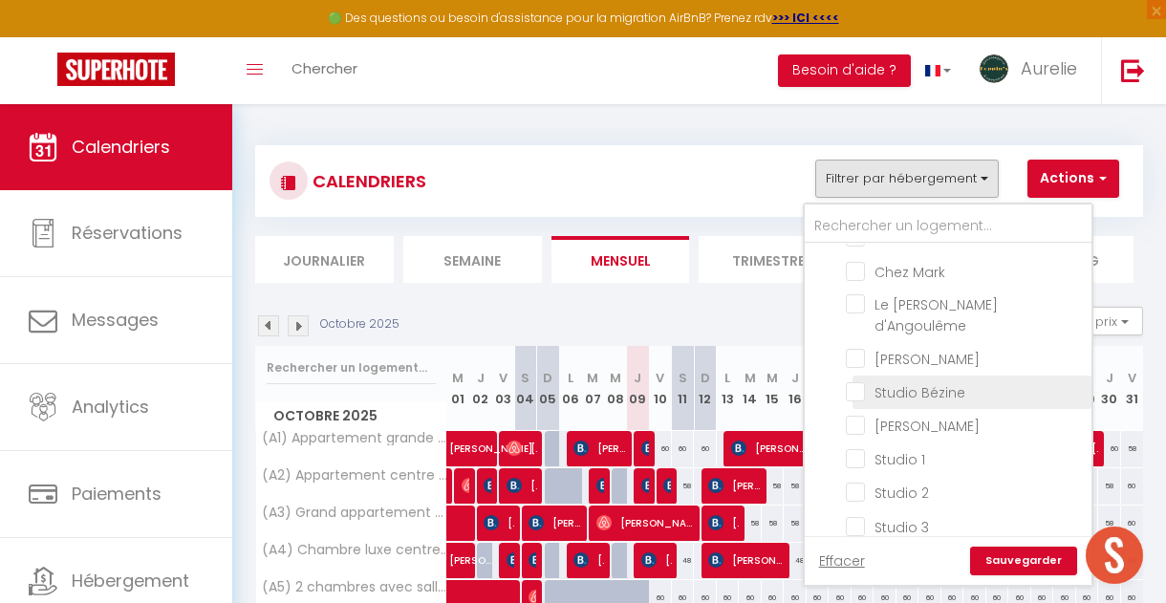
click at [860, 381] on input "Studio Bézine" at bounding box center [965, 390] width 239 height 19
click at [1016, 558] on link "Sauvegarder" at bounding box center [1023, 561] width 107 height 29
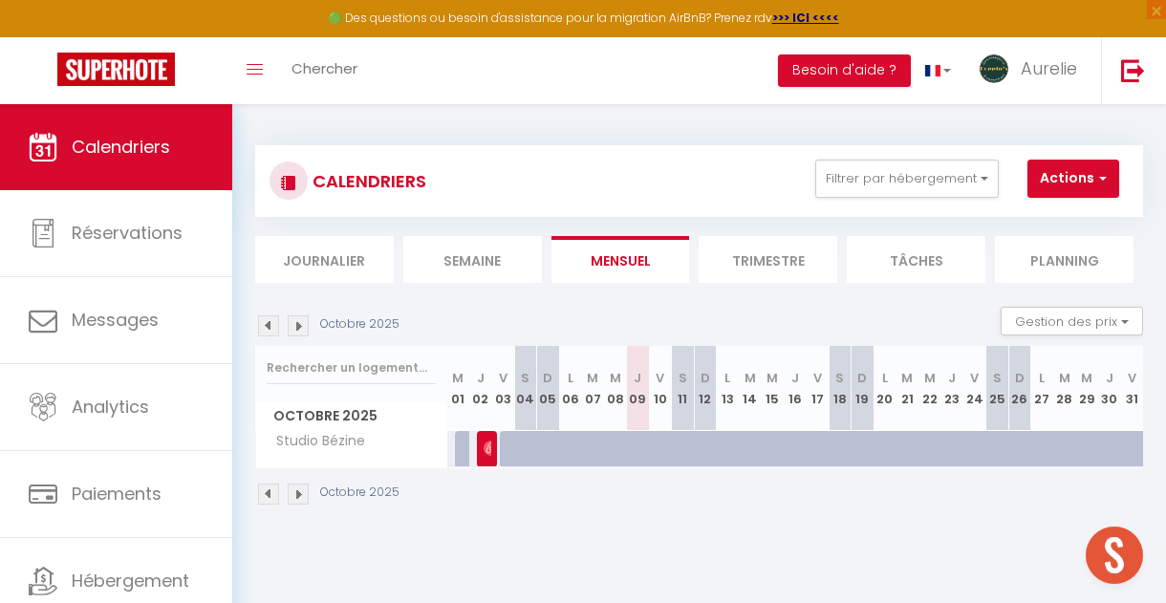
click at [838, 440] on div at bounding box center [839, 449] width 23 height 36
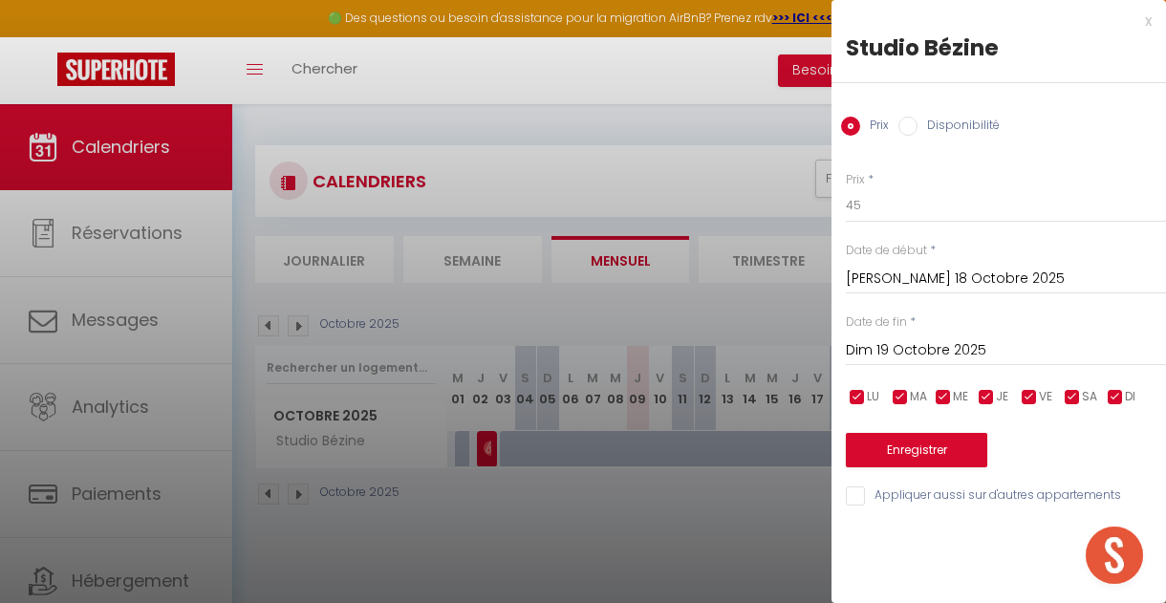
click at [911, 122] on input "Disponibilité" at bounding box center [907, 126] width 19 height 19
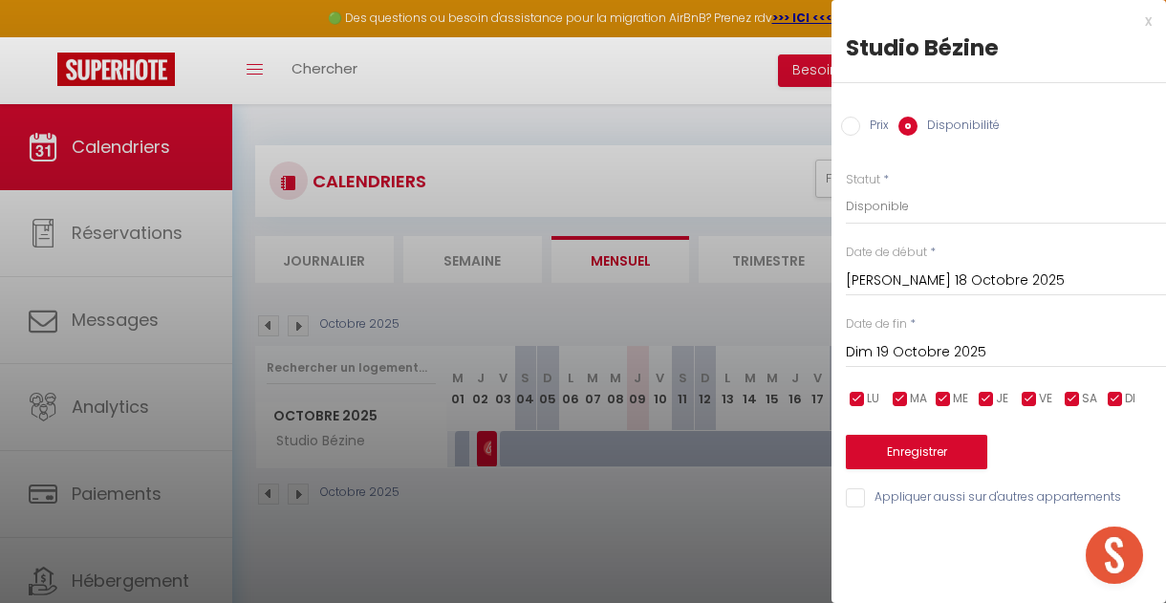
click at [902, 358] on input "Dim 19 Octobre 2025" at bounding box center [1006, 352] width 320 height 25
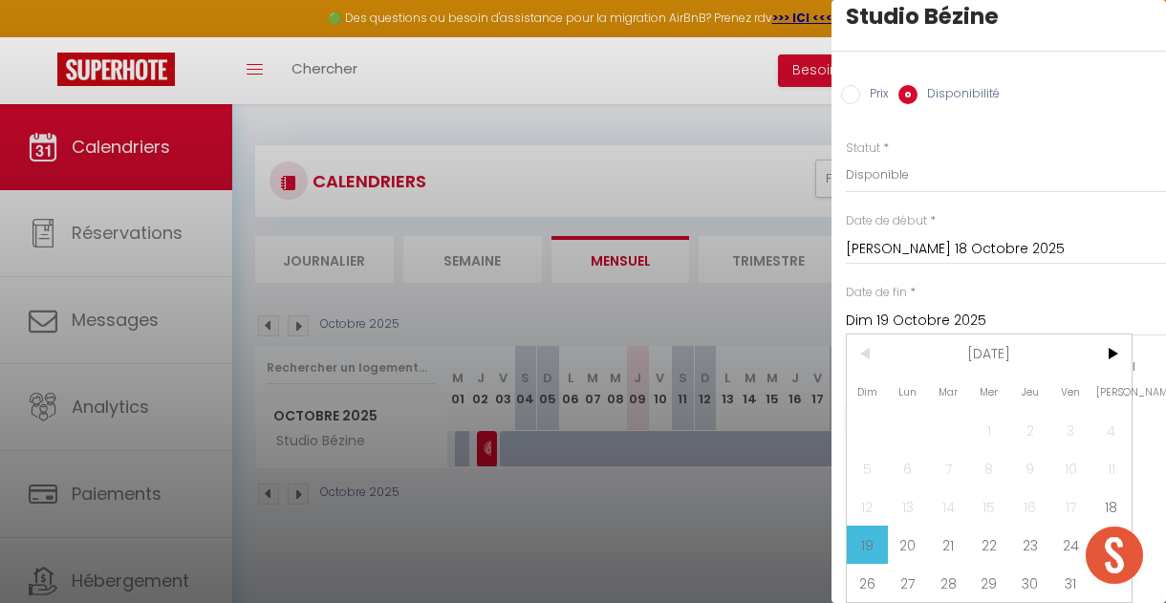
scroll to position [47, 0]
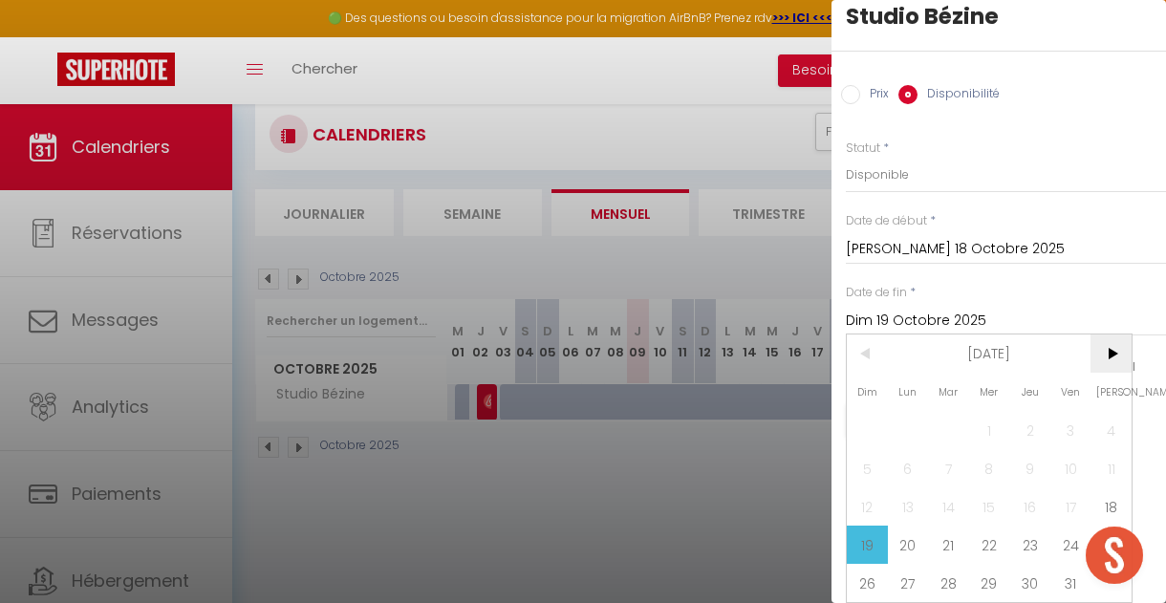
click at [1108, 338] on span ">" at bounding box center [1110, 353] width 41 height 38
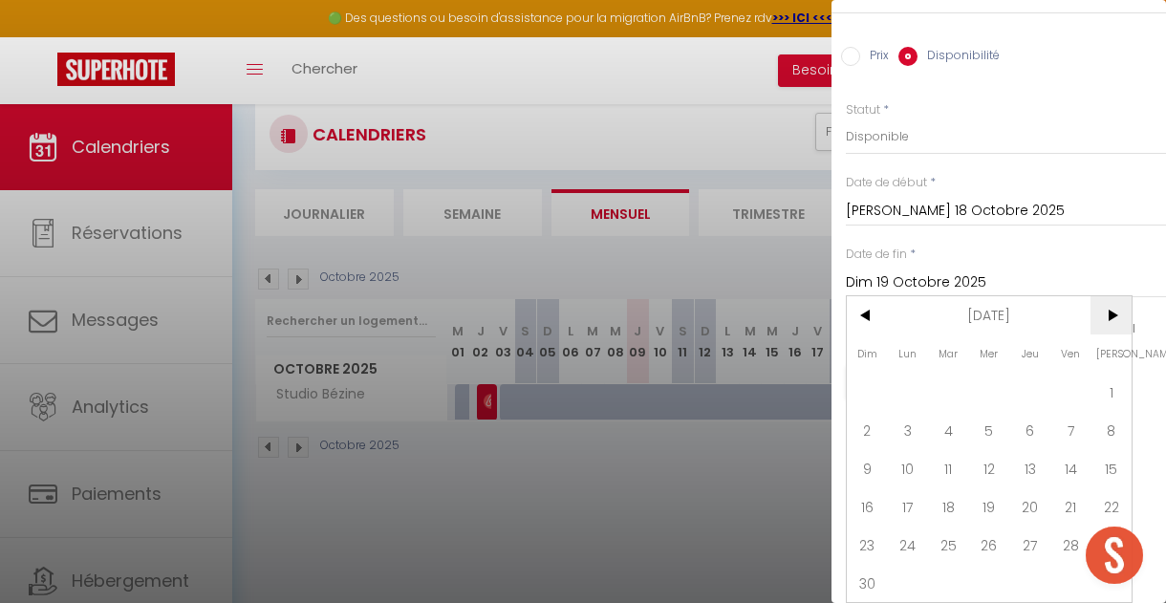
click at [1112, 311] on span ">" at bounding box center [1110, 315] width 41 height 38
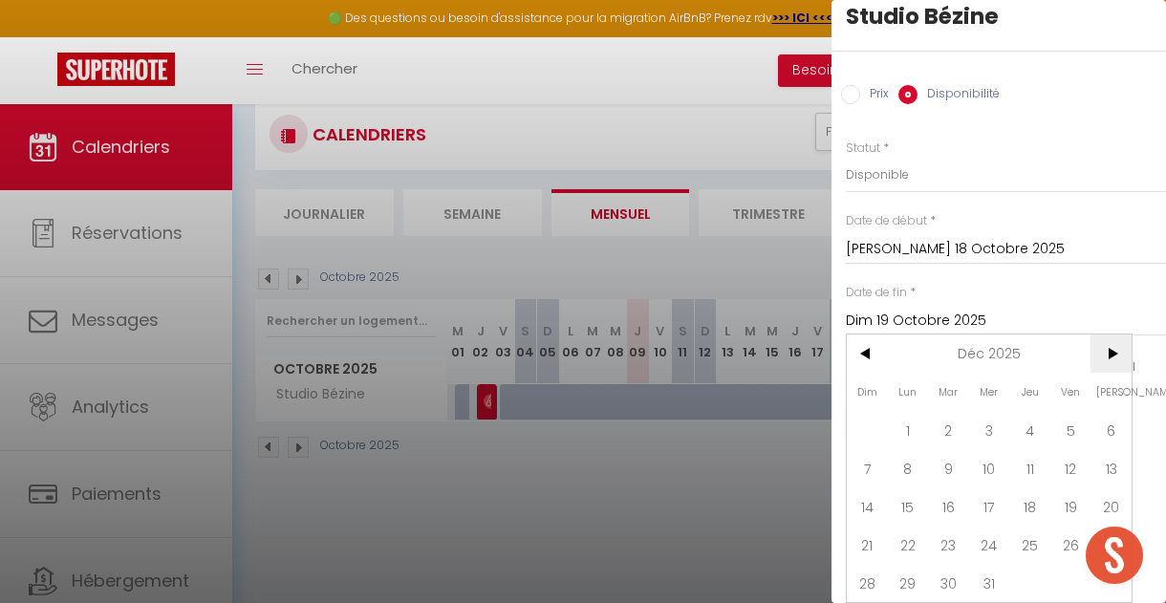
scroll to position [35, 0]
click at [995, 580] on span "31" at bounding box center [989, 583] width 41 height 38
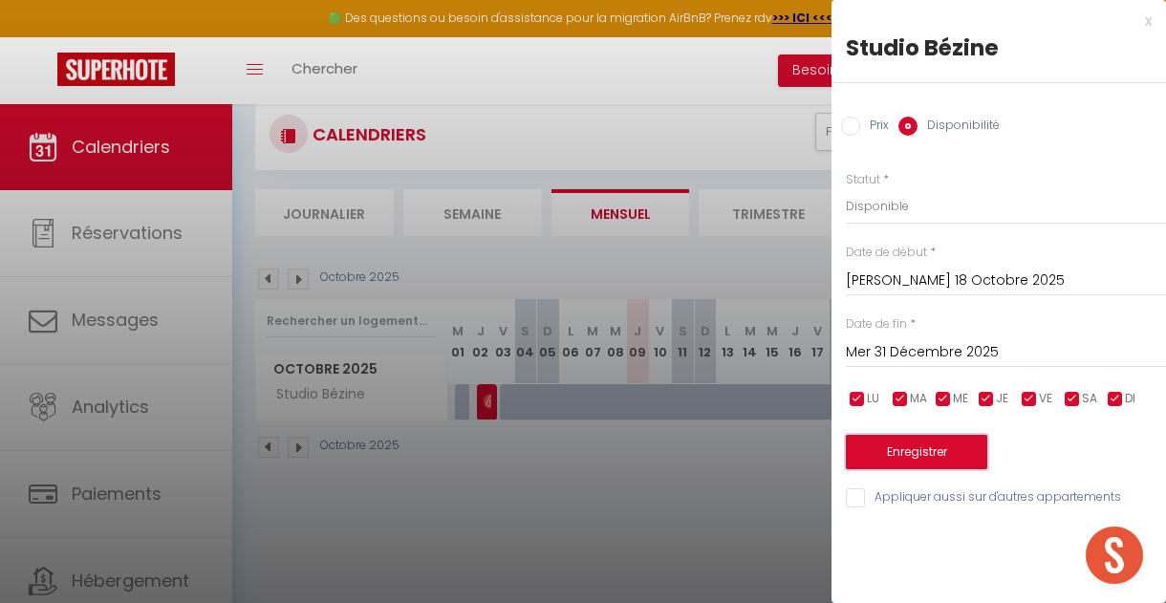
click at [965, 452] on button "Enregistrer" at bounding box center [916, 452] width 141 height 34
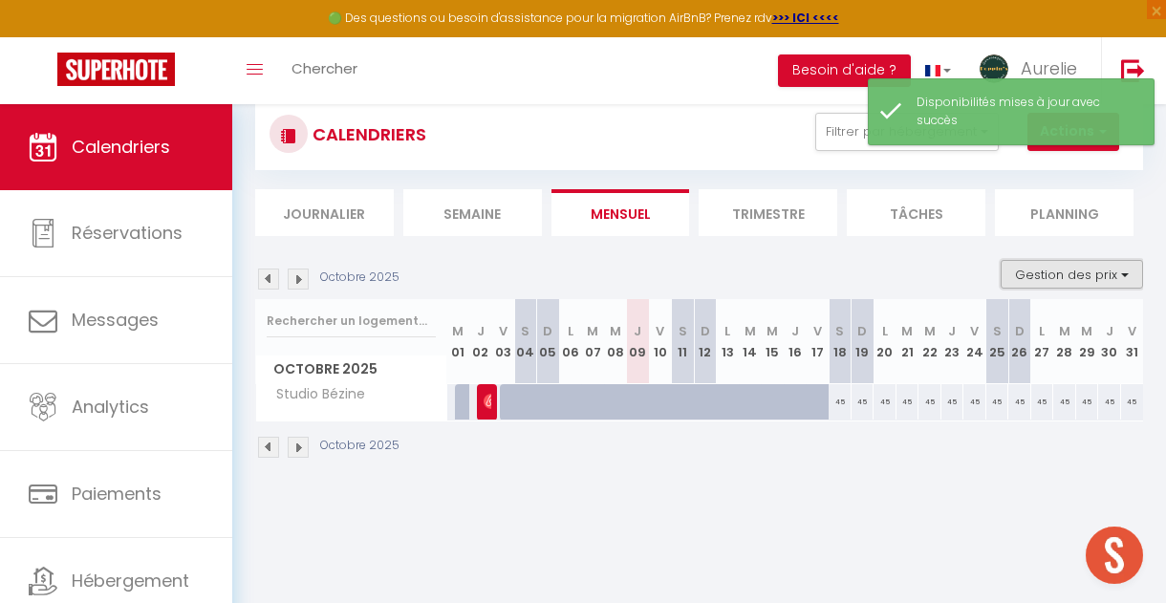
click at [1031, 279] on button "Gestion des prix" at bounding box center [1071, 274] width 142 height 29
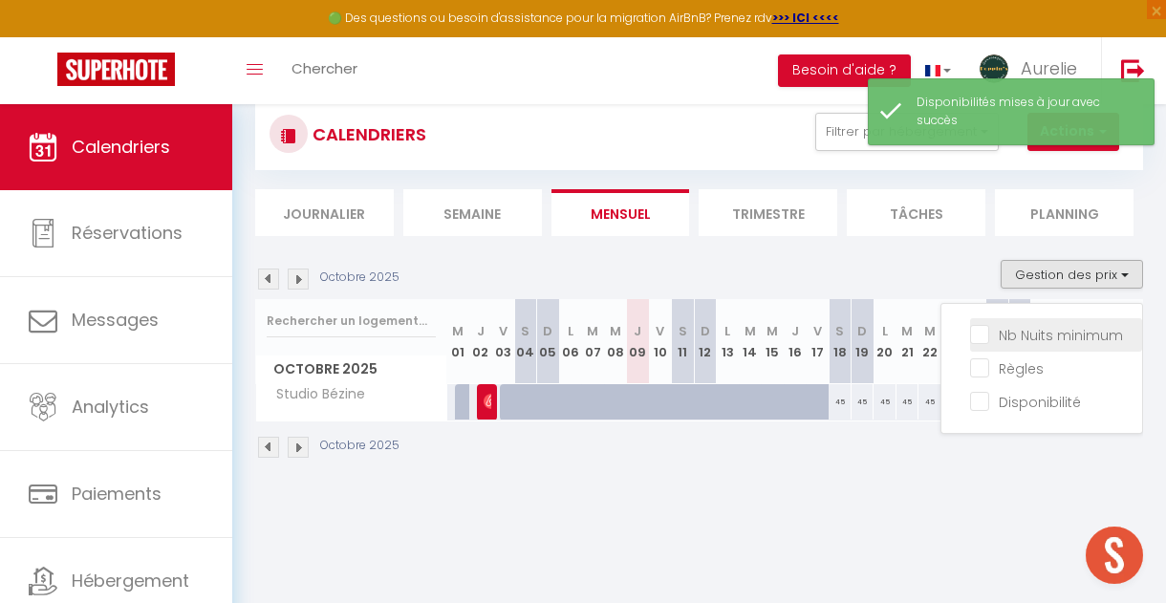
click at [981, 338] on input "Nb Nuits minimum" at bounding box center [1056, 333] width 172 height 19
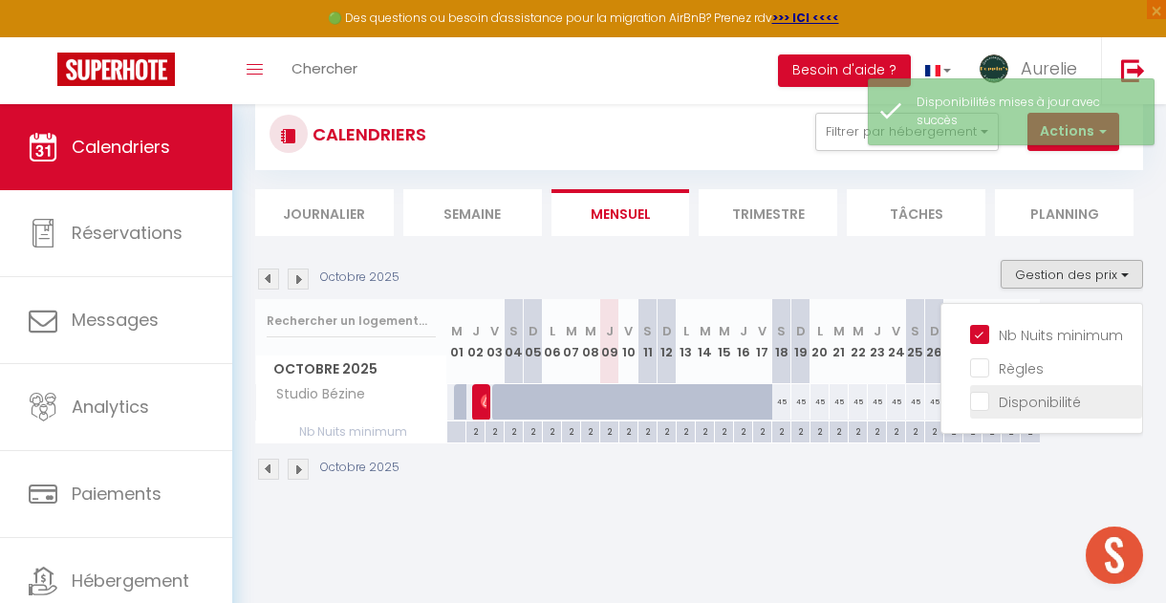
click at [977, 405] on input "Disponibilité" at bounding box center [1056, 400] width 172 height 19
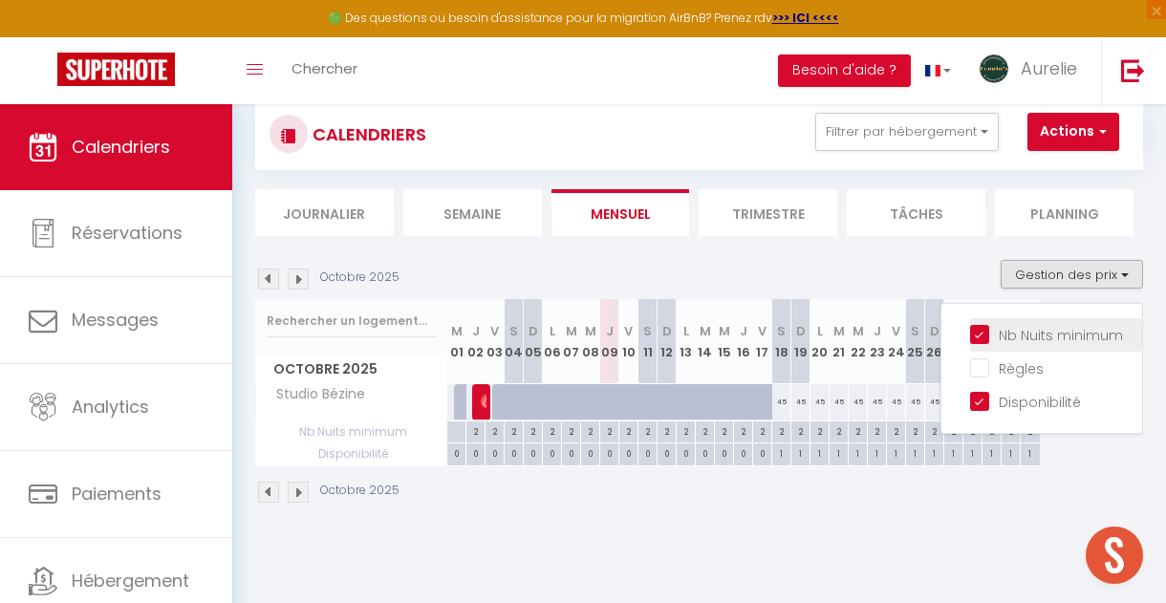
click at [977, 334] on input "Nb Nuits minimum" at bounding box center [1056, 333] width 172 height 19
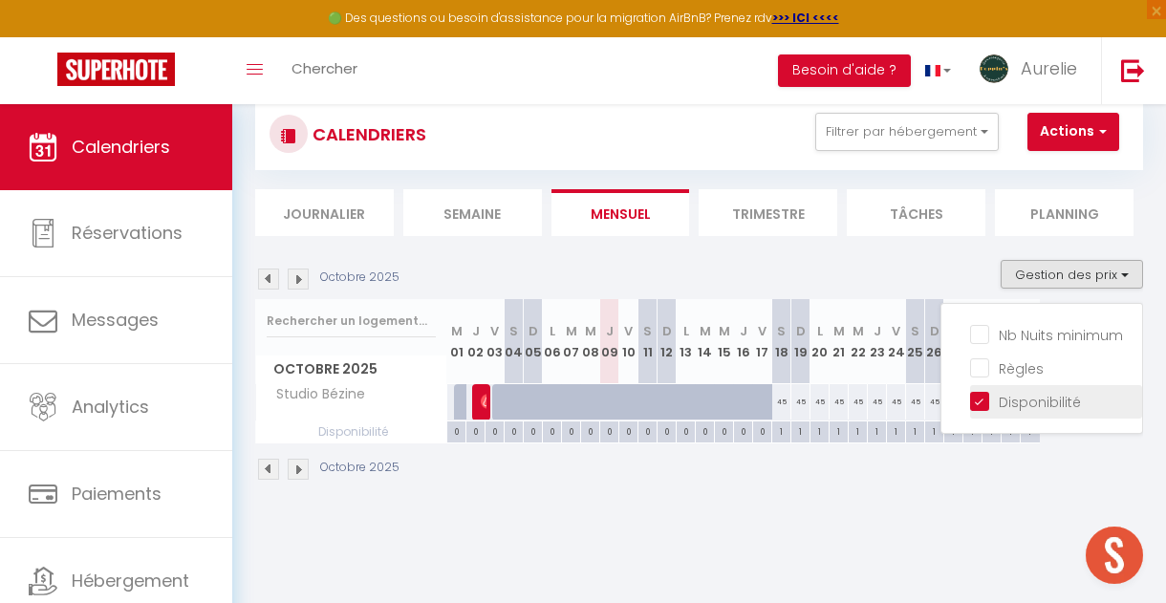
click at [982, 401] on input "Disponibilité" at bounding box center [1056, 400] width 172 height 19
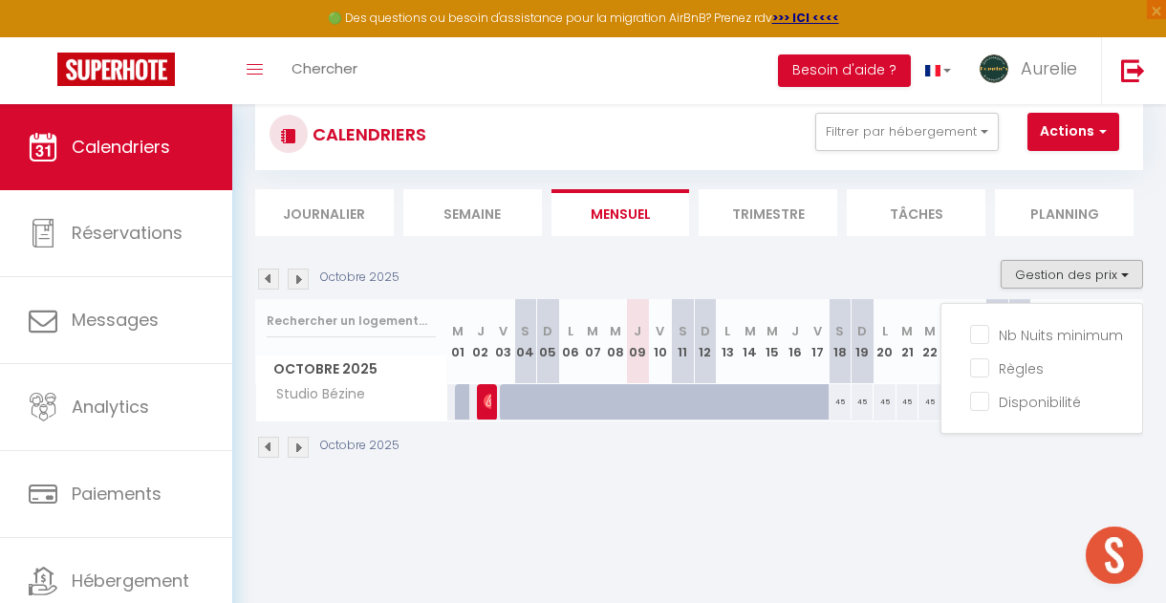
click at [947, 273] on div "Octobre 2025 Gestion des prix Nb Nuits minimum Règles Disponibilité" at bounding box center [699, 279] width 888 height 39
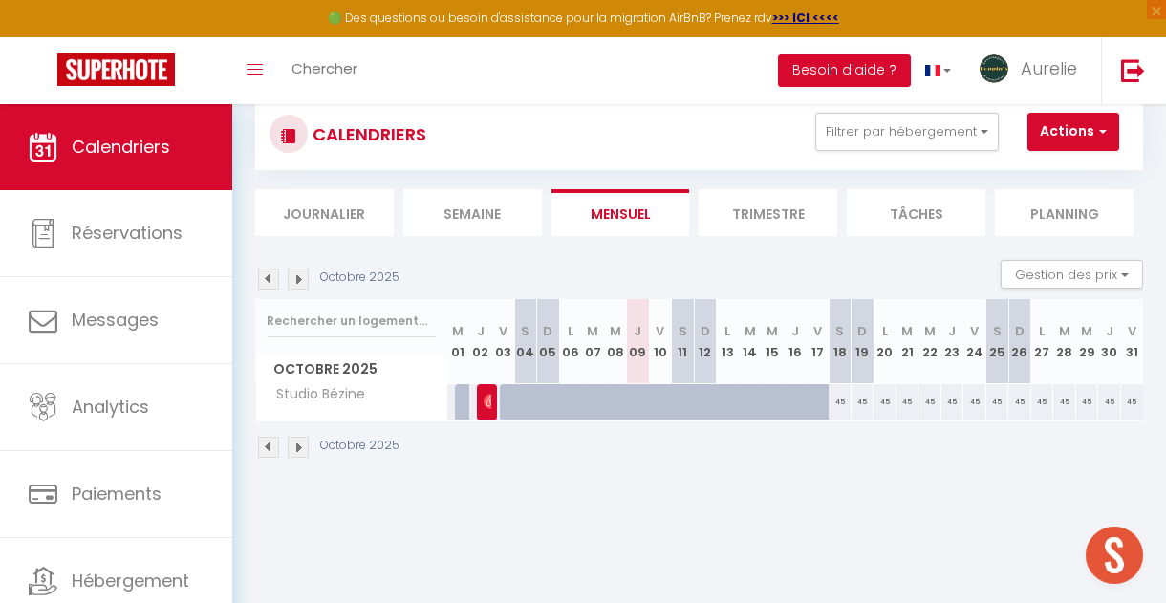
click at [841, 404] on div "45" at bounding box center [839, 401] width 23 height 35
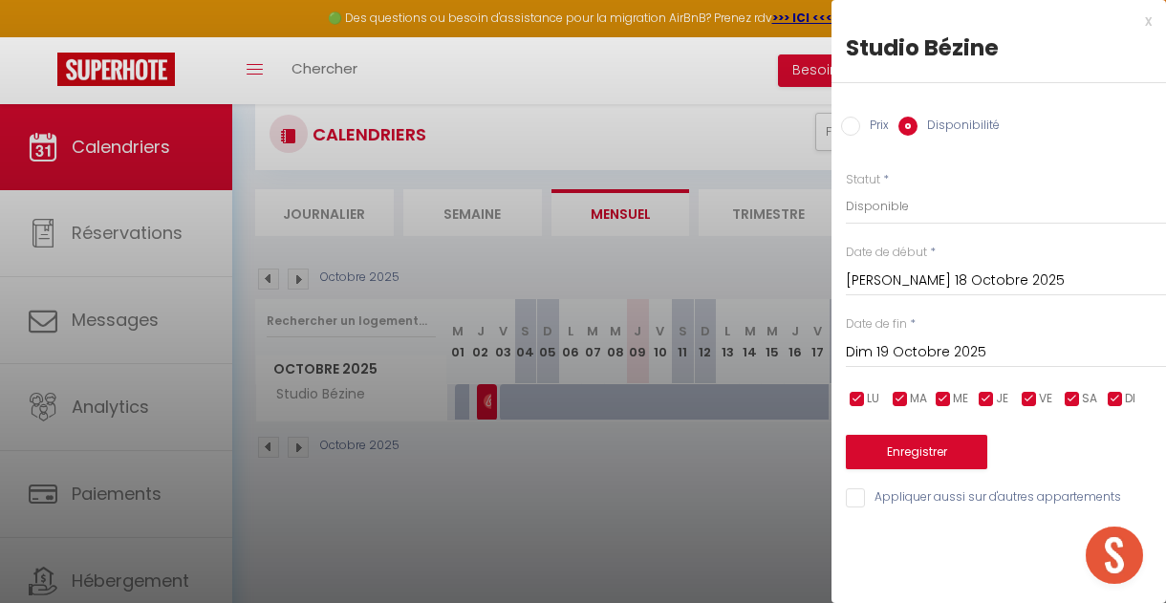
click at [852, 128] on input "Prix" at bounding box center [850, 126] width 19 height 19
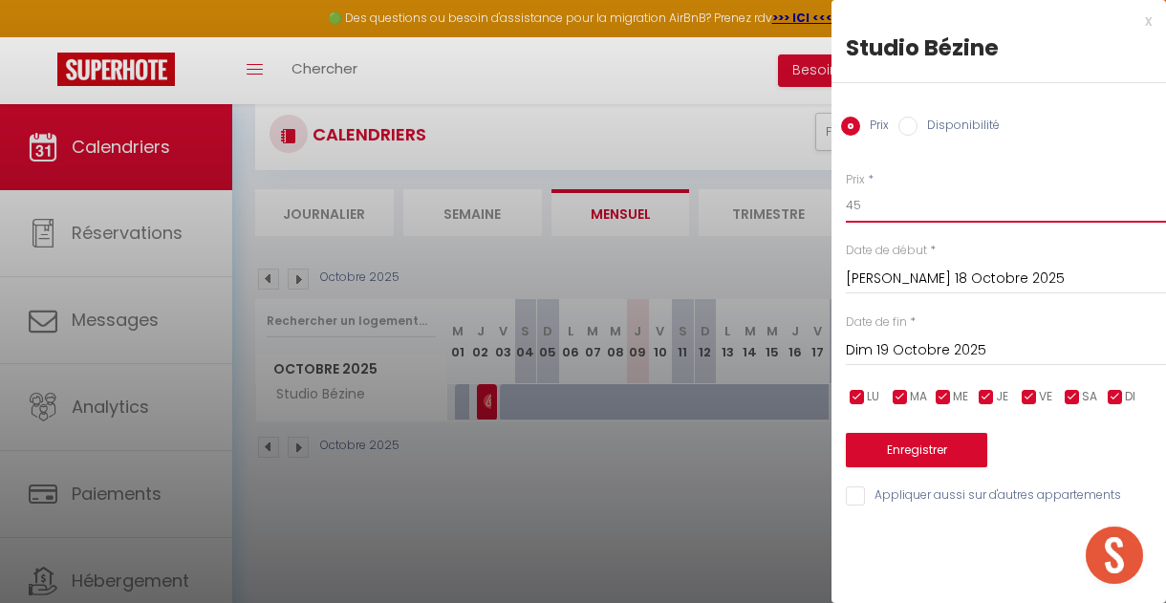
click at [862, 208] on input "45" at bounding box center [1006, 205] width 320 height 34
click at [918, 347] on input "Dim 19 Octobre 2025" at bounding box center [1006, 350] width 320 height 25
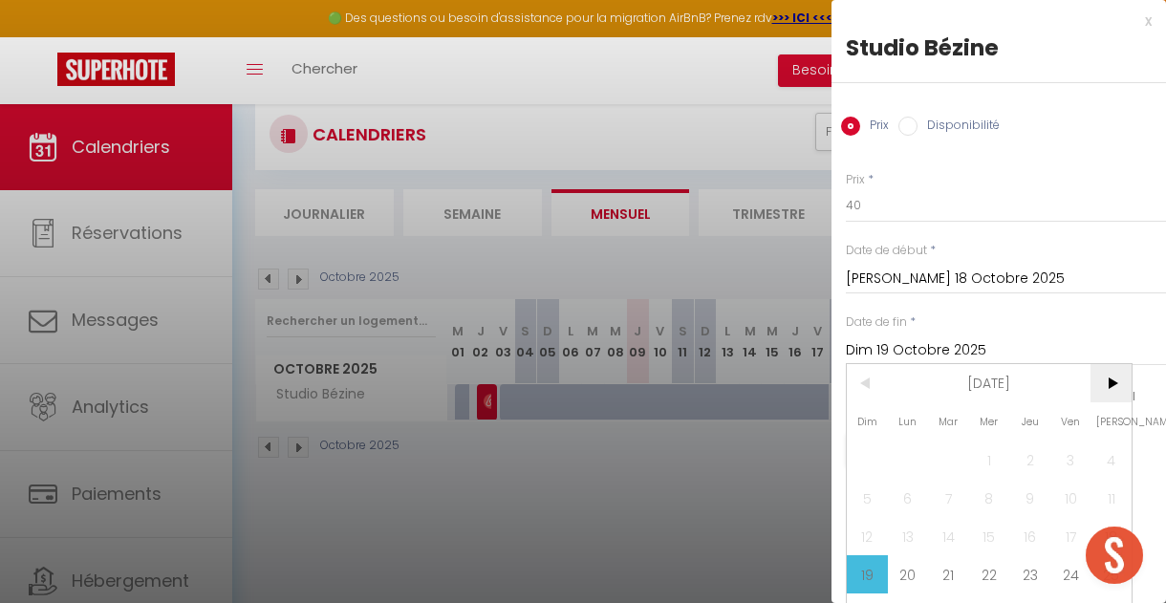
click at [1108, 391] on span ">" at bounding box center [1110, 383] width 41 height 38
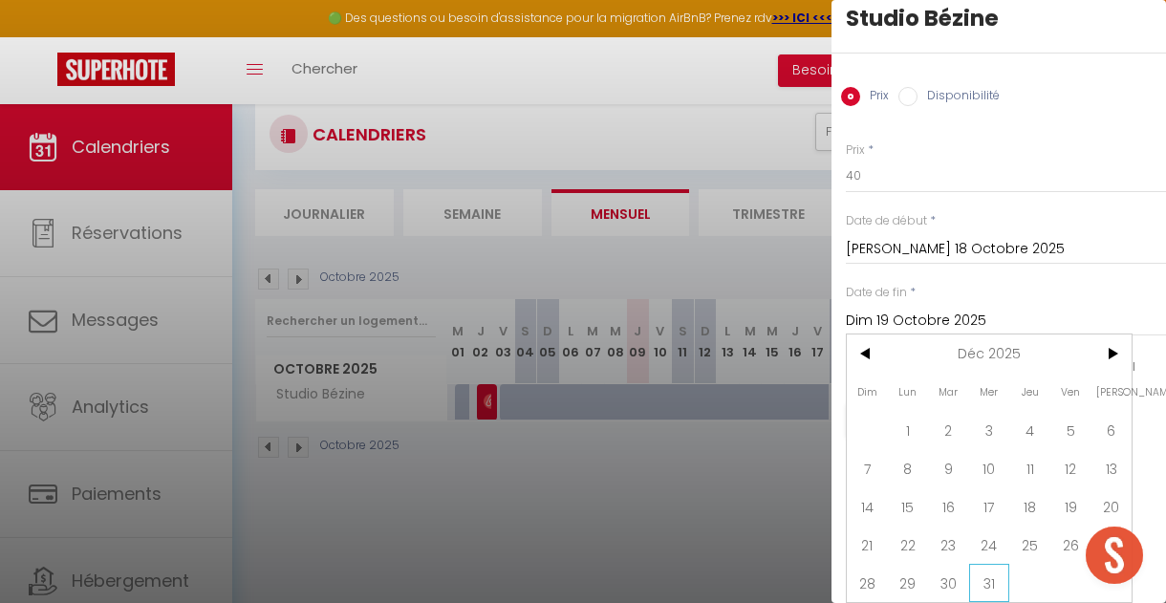
click at [998, 572] on span "31" at bounding box center [989, 583] width 41 height 38
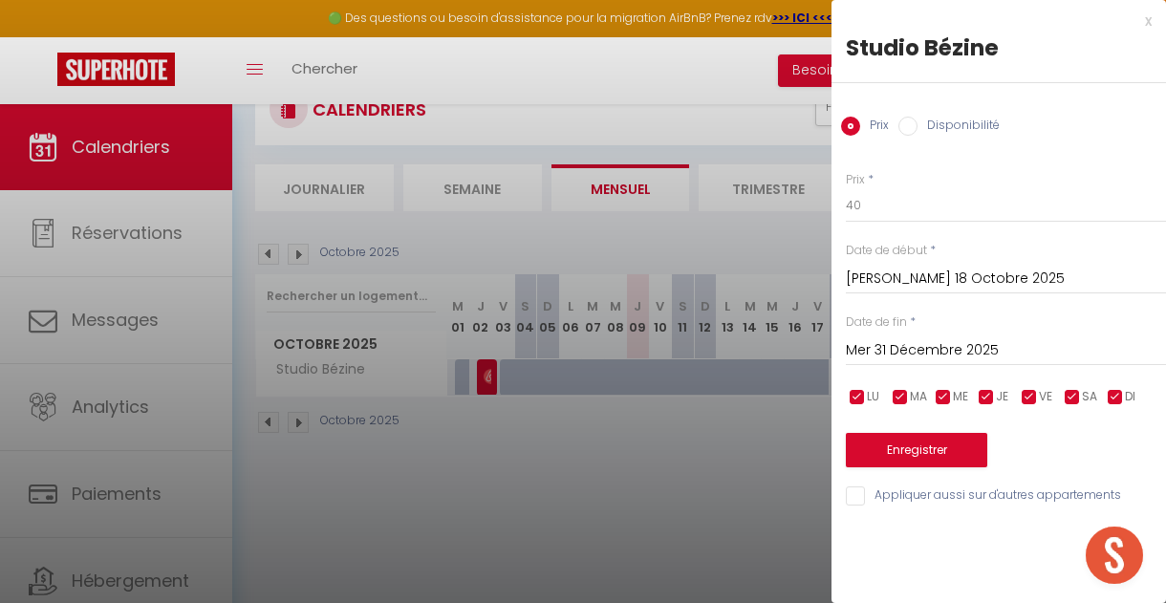
scroll to position [90, 0]
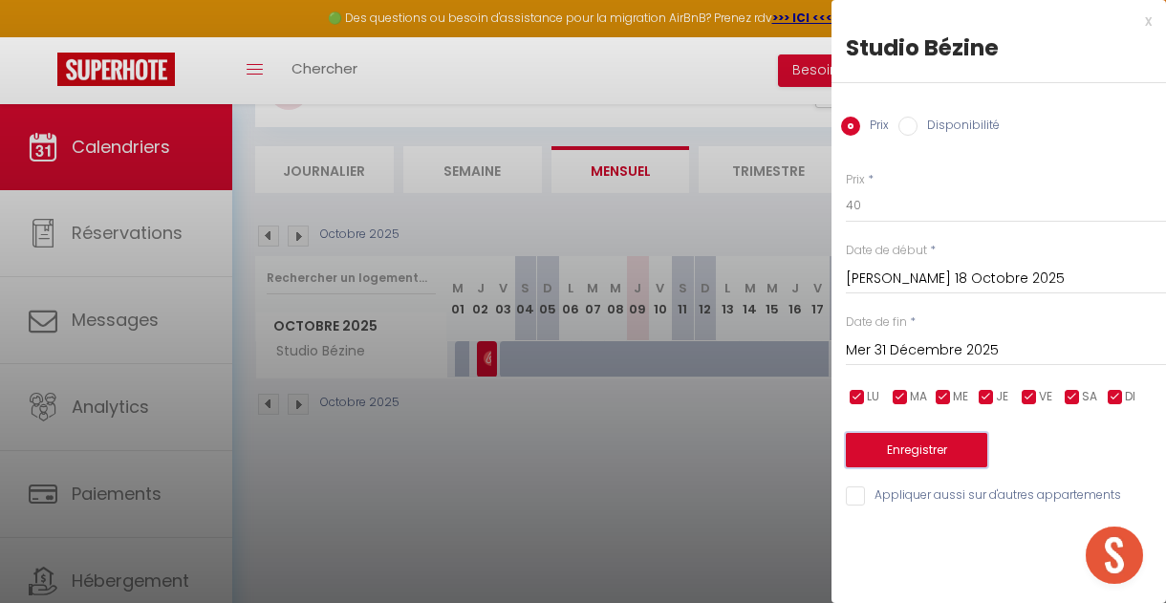
click at [937, 455] on button "Enregistrer" at bounding box center [916, 450] width 141 height 34
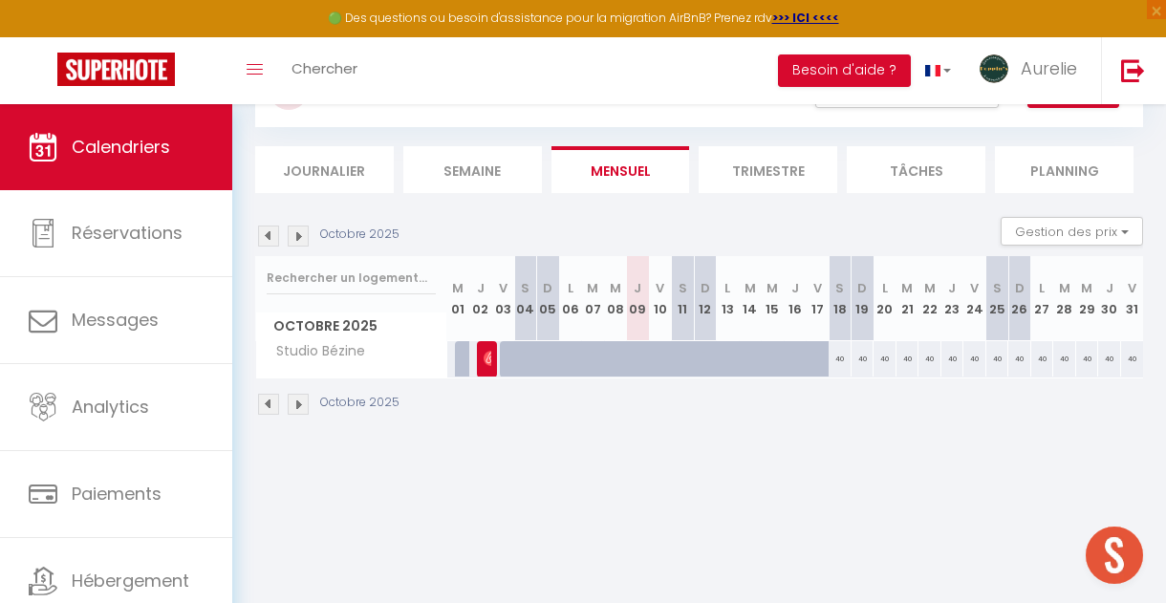
click at [841, 359] on div "40" at bounding box center [839, 358] width 23 height 35
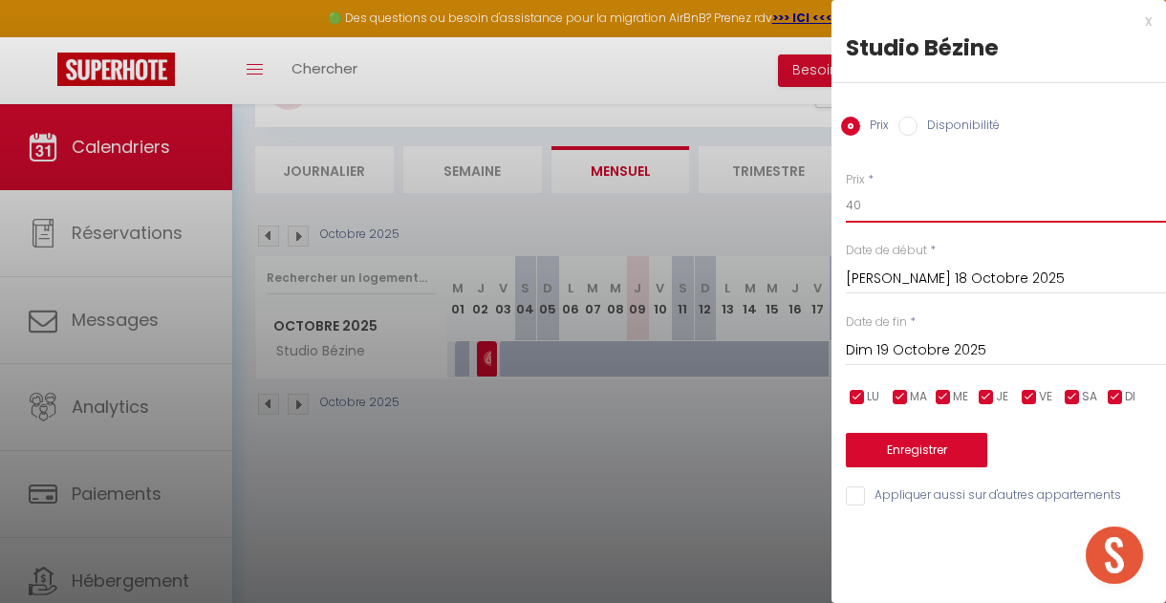
click at [873, 201] on input "40" at bounding box center [1006, 205] width 320 height 34
click at [913, 350] on input "Dim 19 Octobre 2025" at bounding box center [1006, 350] width 320 height 25
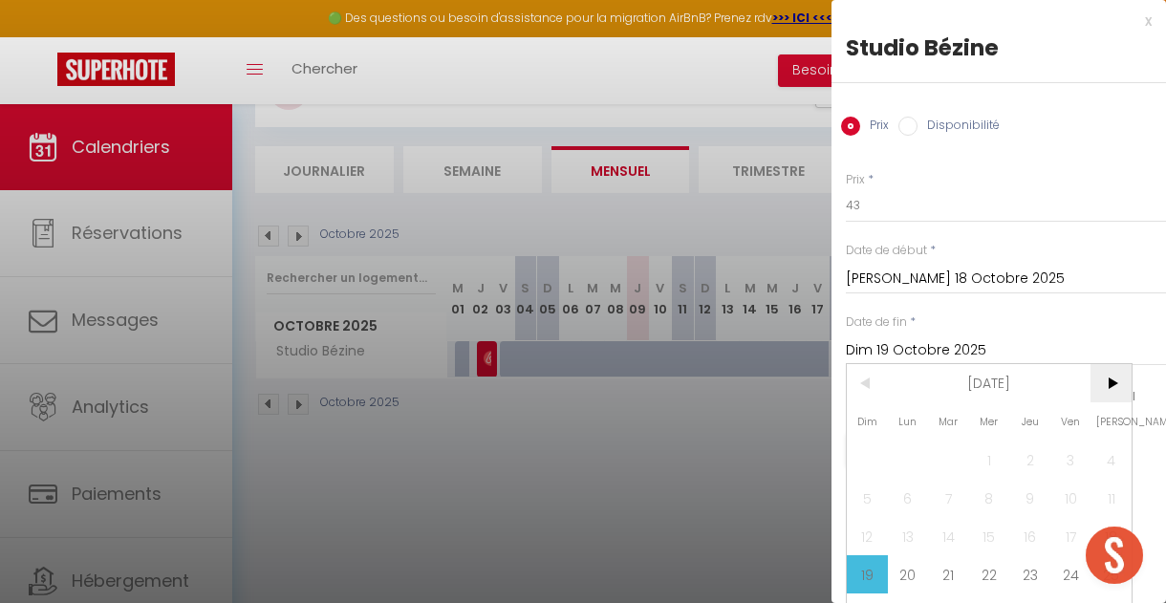
click at [1112, 390] on span ">" at bounding box center [1110, 383] width 41 height 38
click at [880, 388] on span "<" at bounding box center [867, 383] width 41 height 38
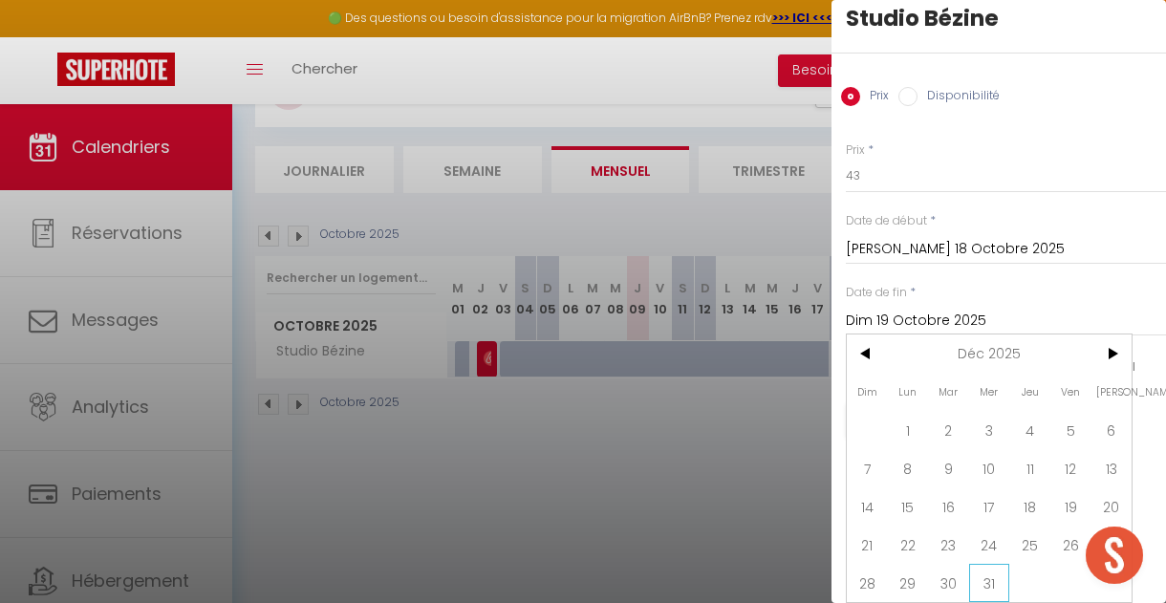
click at [994, 580] on span "31" at bounding box center [989, 583] width 41 height 38
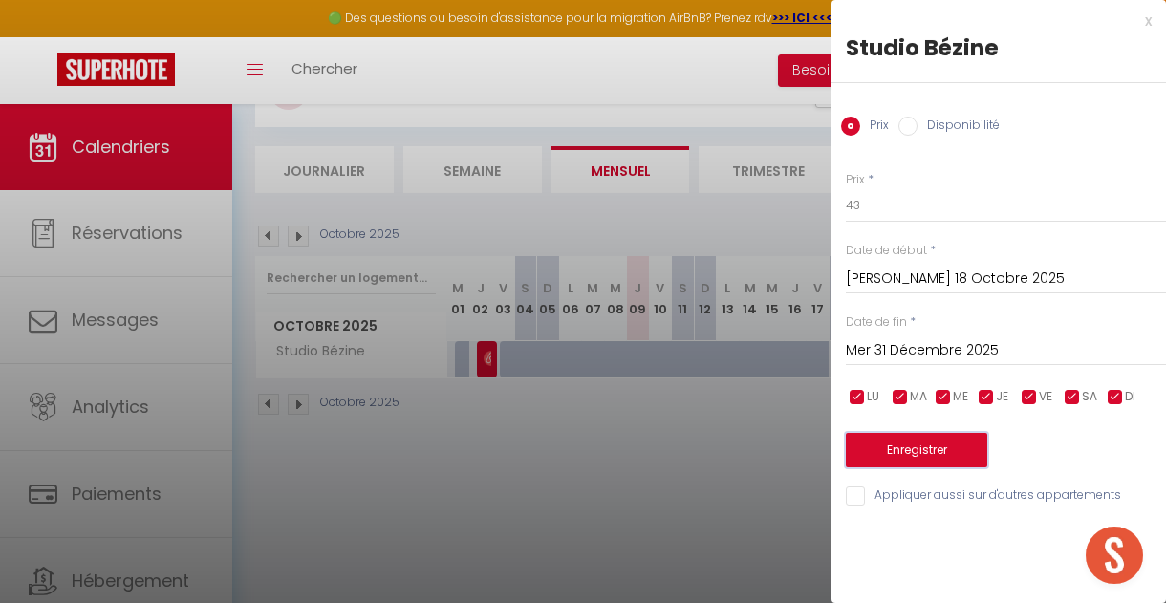
click at [940, 448] on button "Enregistrer" at bounding box center [916, 450] width 141 height 34
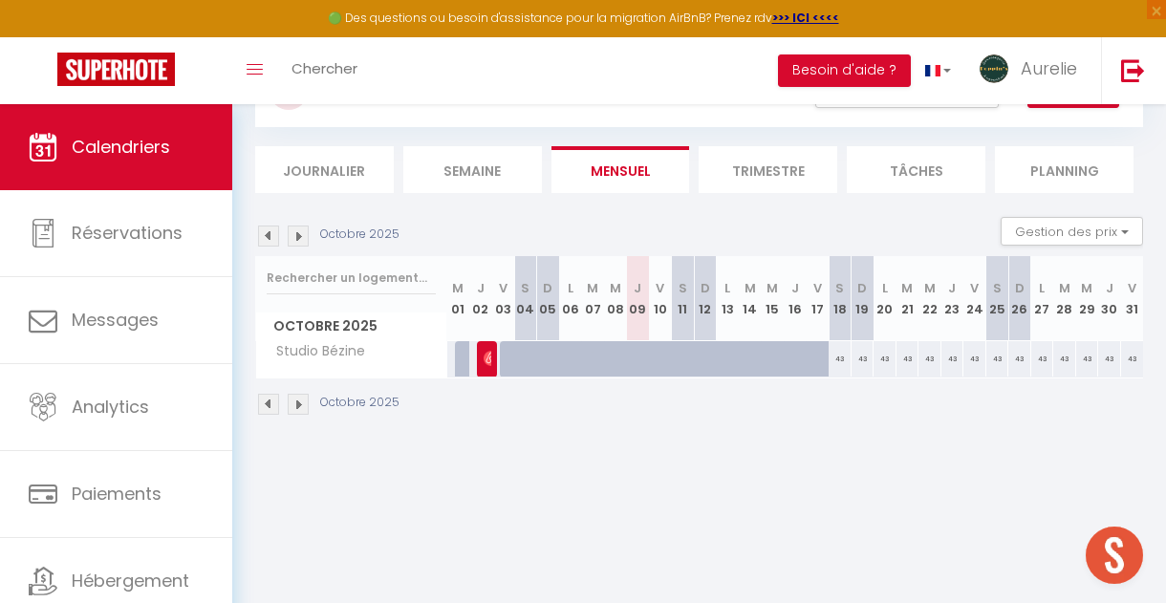
click at [664, 352] on div at bounding box center [667, 370] width 23 height 36
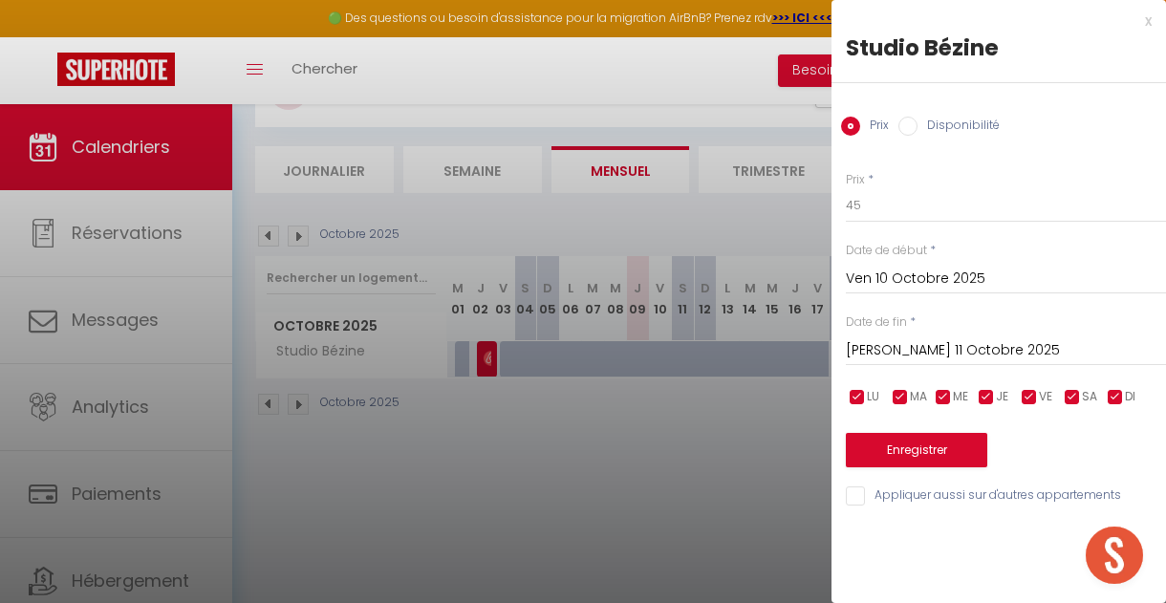
click at [902, 133] on input "Disponibilité" at bounding box center [907, 126] width 19 height 19
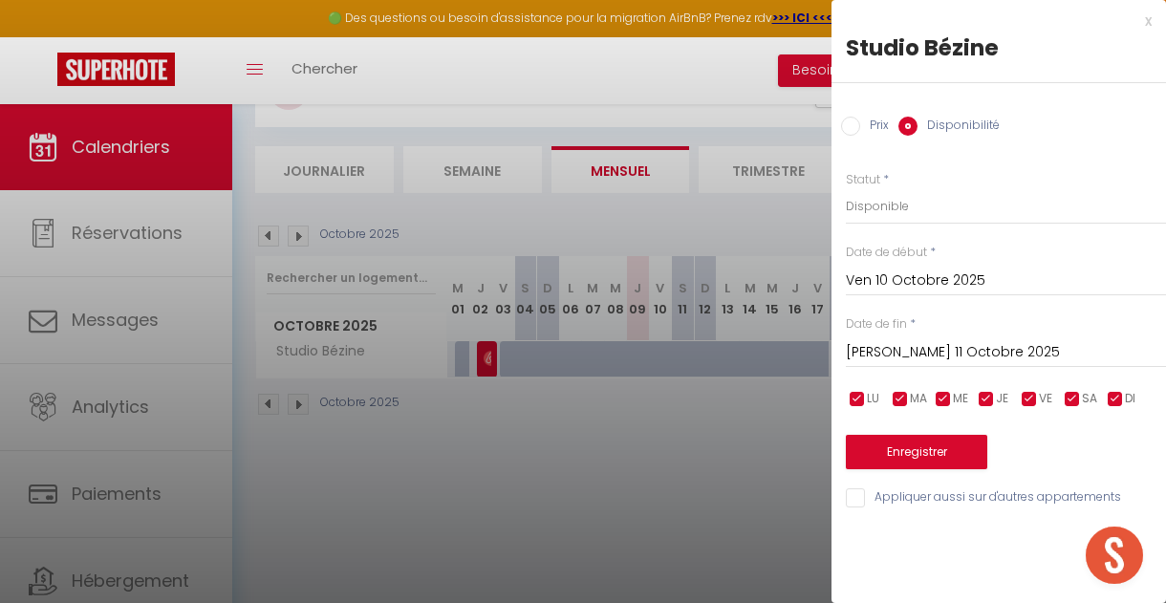
click at [887, 347] on input "[PERSON_NAME] 11 Octobre 2025" at bounding box center [1006, 352] width 320 height 25
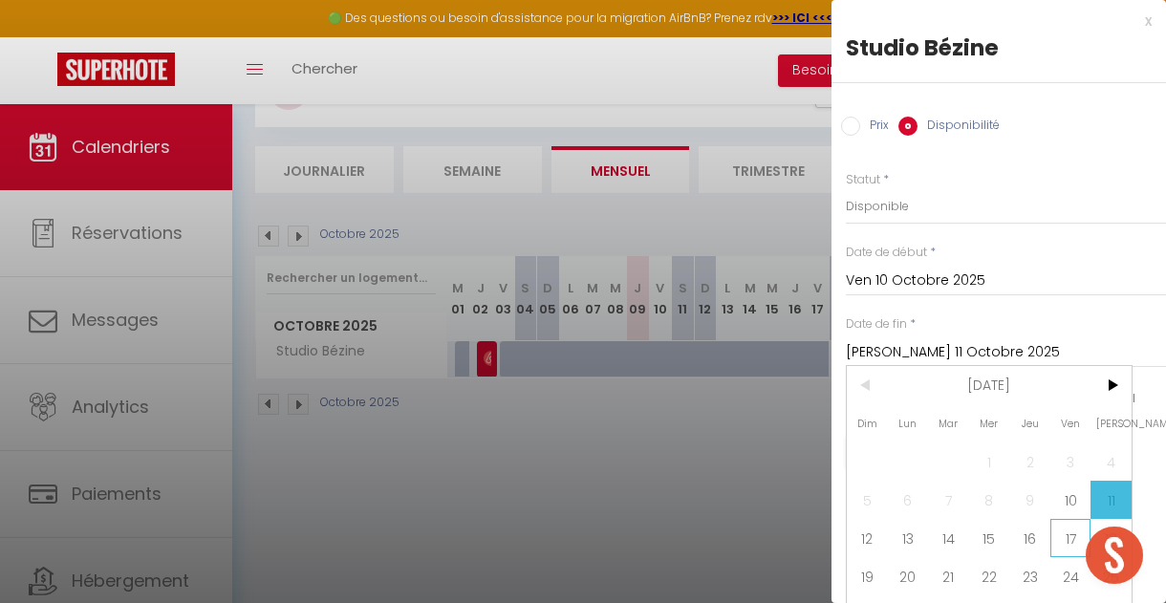
scroll to position [35, 0]
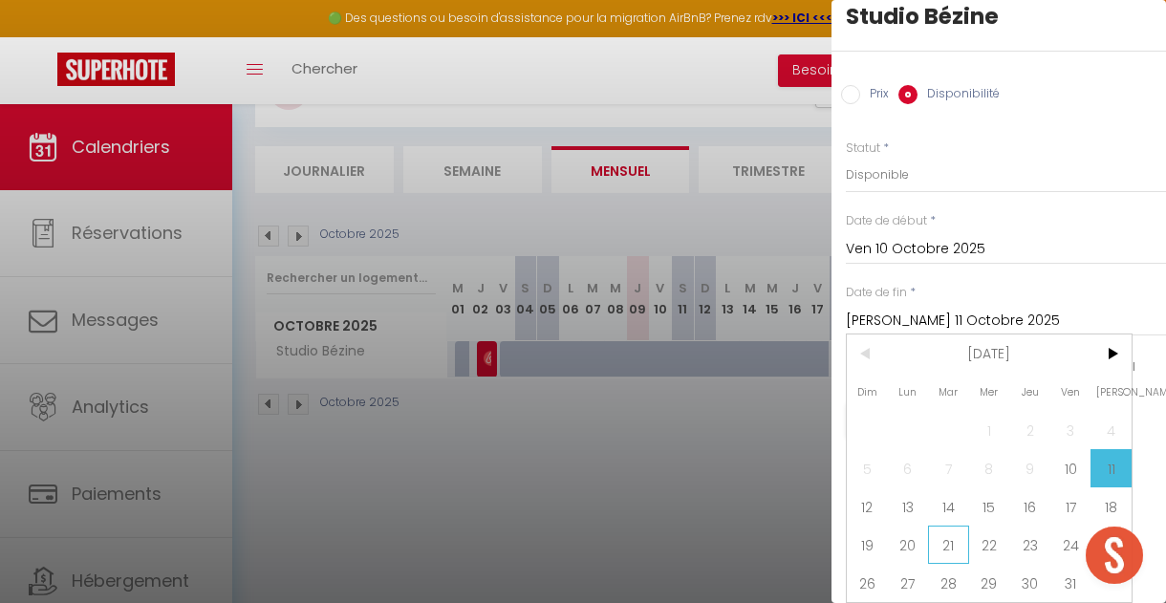
click at [938, 549] on span "21" at bounding box center [948, 544] width 41 height 38
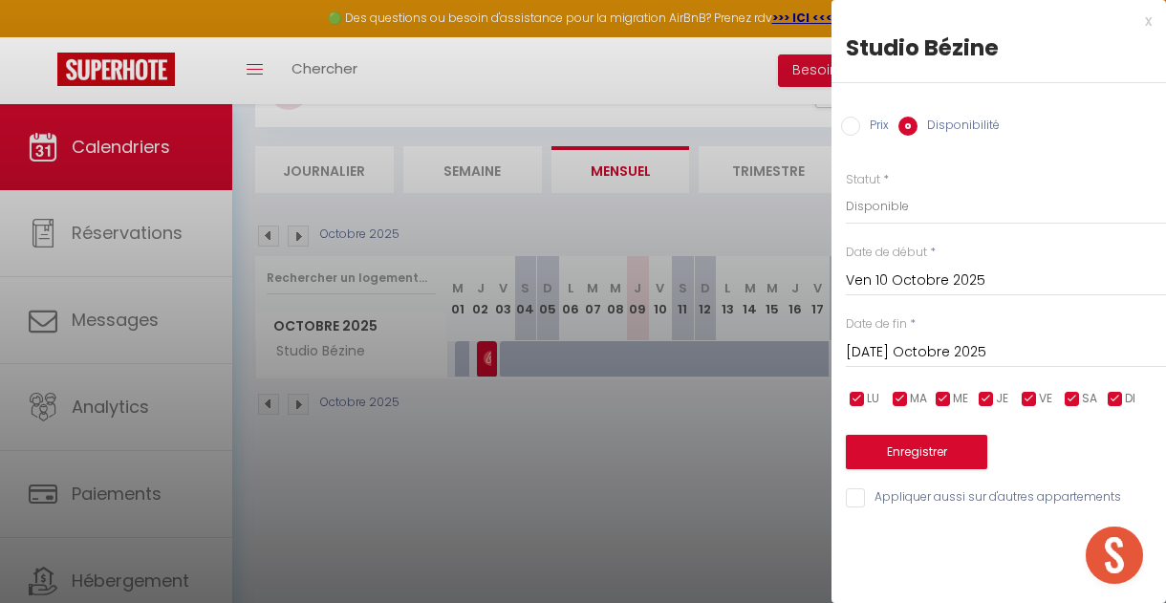
scroll to position [0, 0]
click at [906, 443] on button "Enregistrer" at bounding box center [916, 452] width 141 height 34
